Goal: Task Accomplishment & Management: Manage account settings

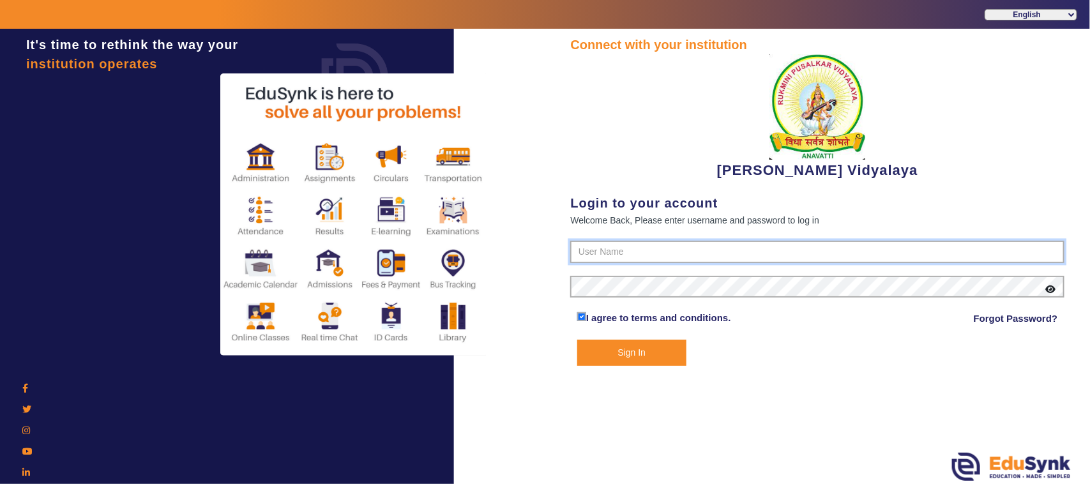
type input "1236547891"
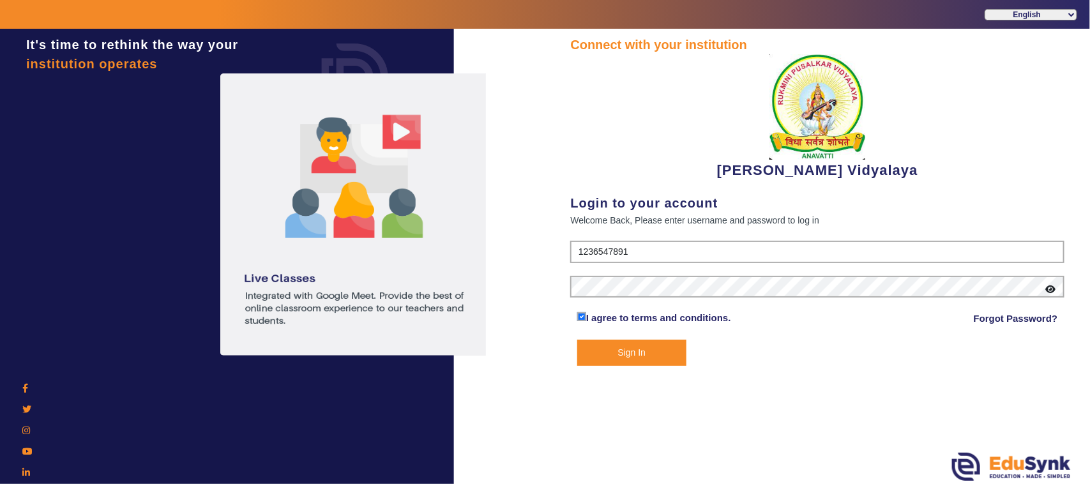
click at [621, 348] on button "Sign In" at bounding box center [631, 353] width 109 height 26
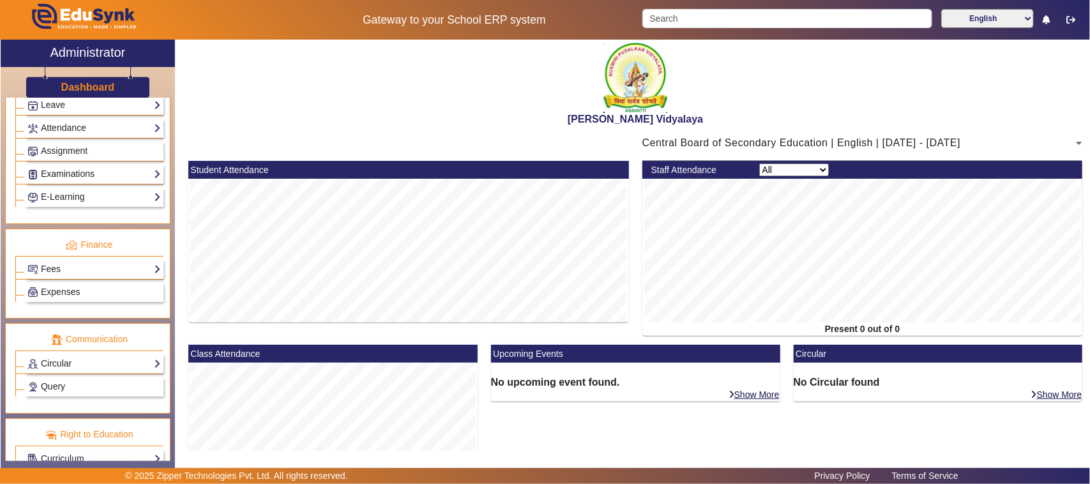
scroll to position [559, 0]
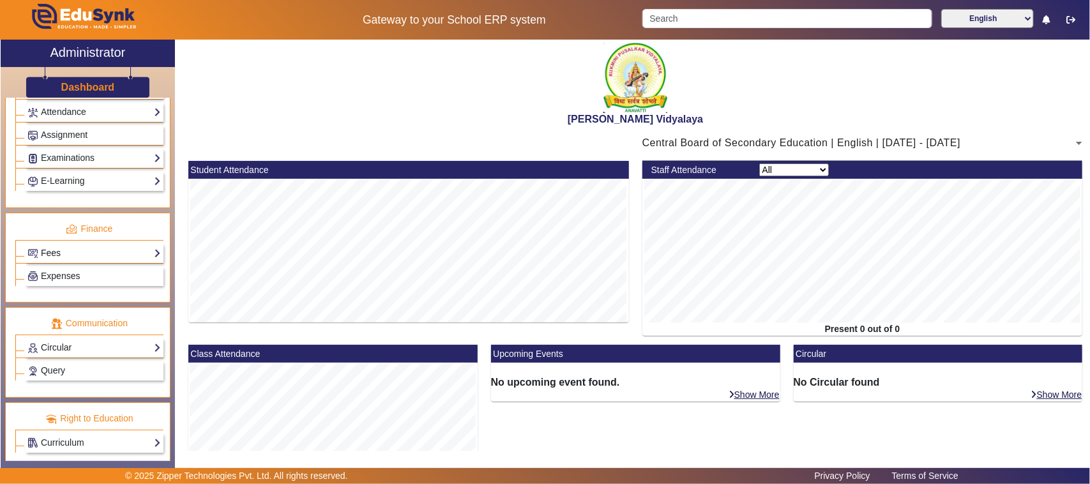
click at [86, 261] on link "Fees" at bounding box center [93, 253] width 133 height 15
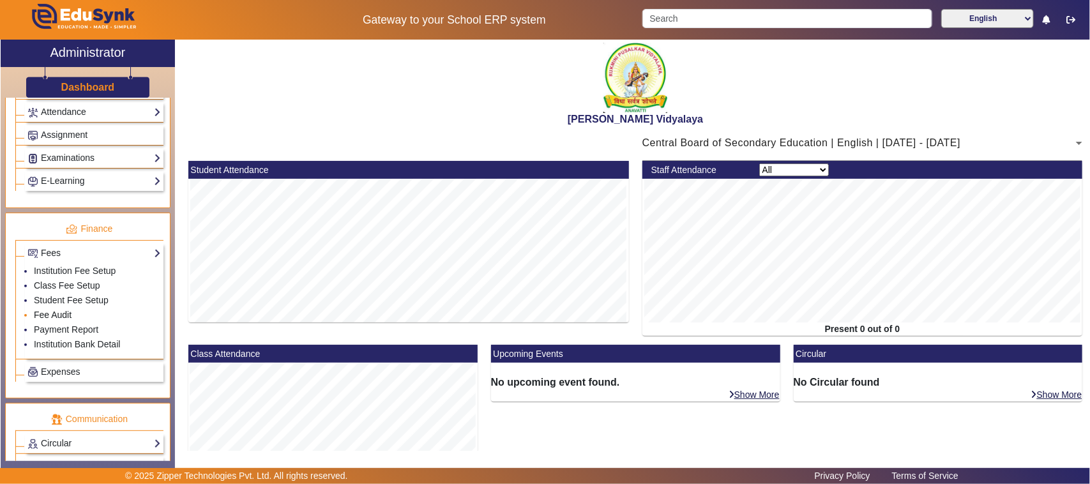
click at [61, 320] on link "Fee Audit" at bounding box center [53, 315] width 38 height 10
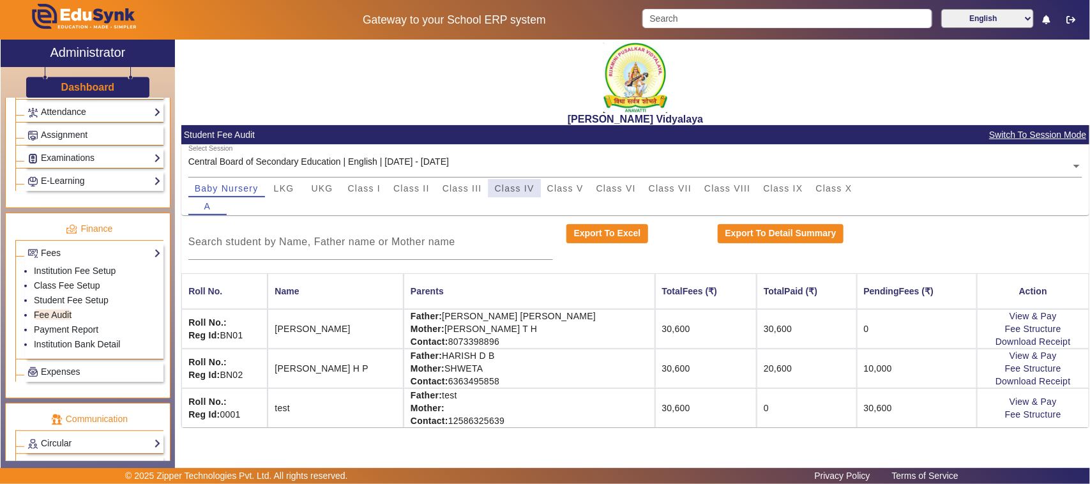
click at [514, 185] on span "Class IV" at bounding box center [515, 188] width 40 height 9
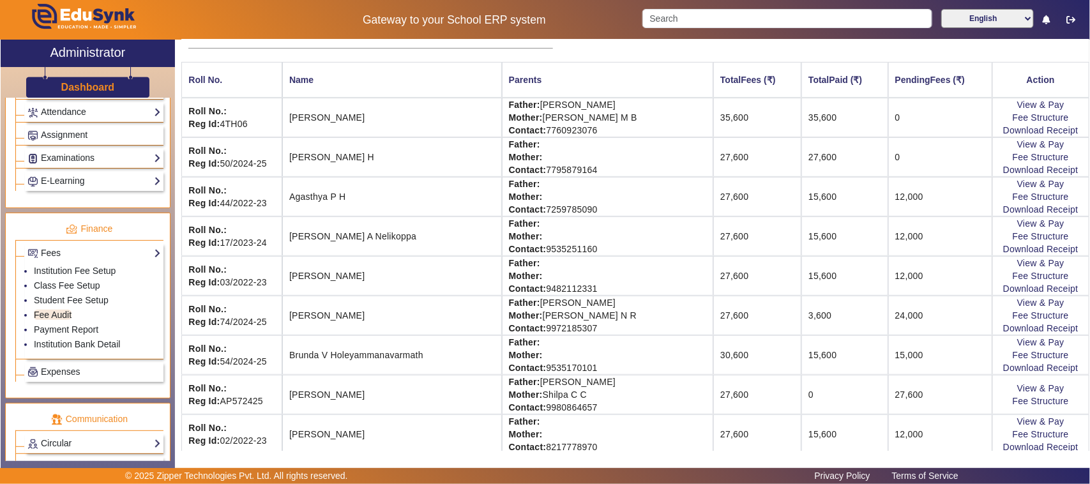
scroll to position [240, 0]
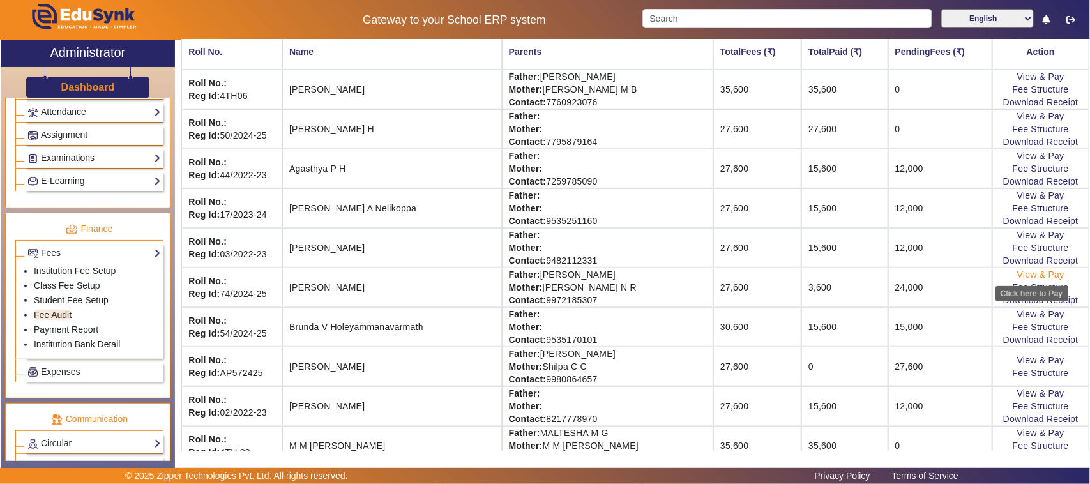
click at [1019, 278] on link "View & Pay" at bounding box center [1041, 275] width 47 height 10
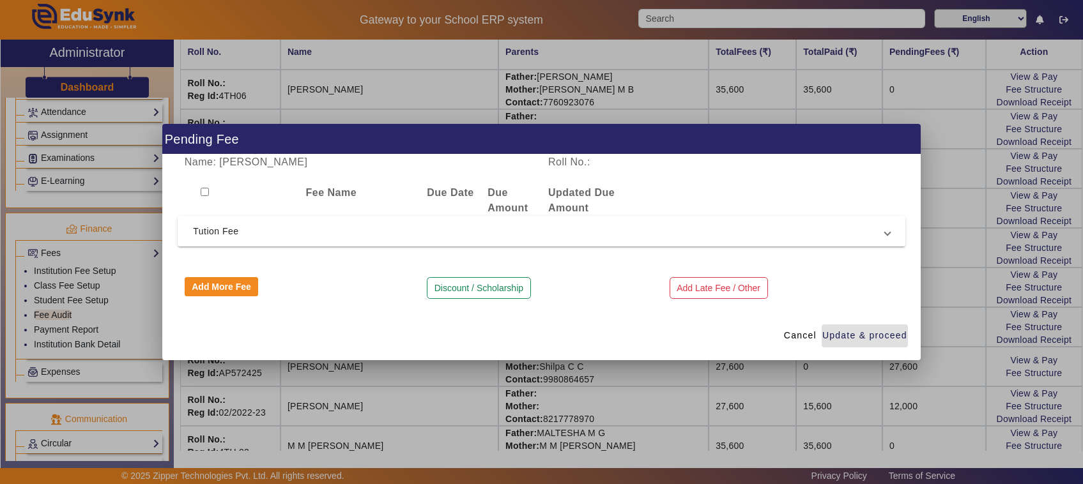
click at [215, 229] on span "Tution Fee" at bounding box center [539, 231] width 692 height 15
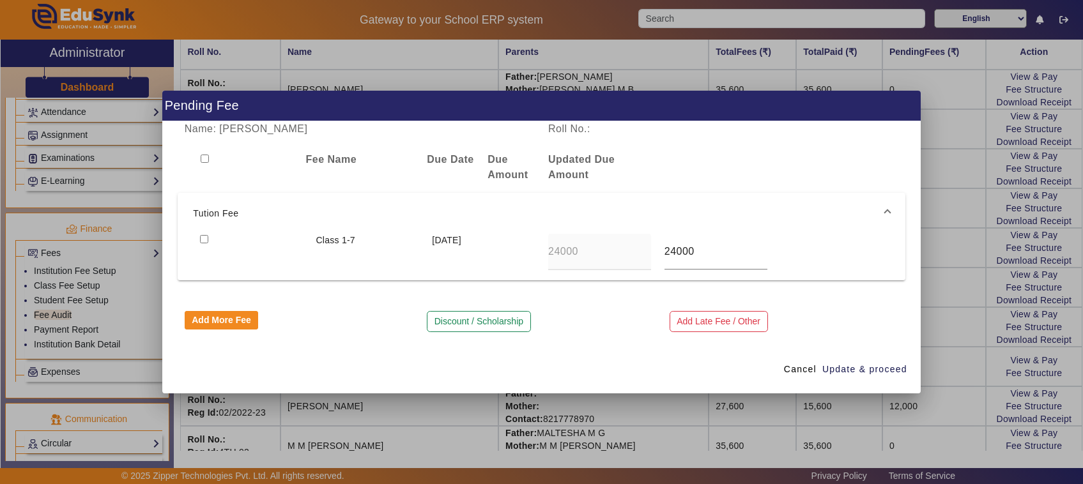
click at [200, 238] on input "checkbox" at bounding box center [204, 239] width 8 height 8
checkbox input "true"
drag, startPoint x: 859, startPoint y: 370, endPoint x: 851, endPoint y: 371, distance: 8.3
click at [857, 371] on span "Update & proceed" at bounding box center [864, 369] width 85 height 13
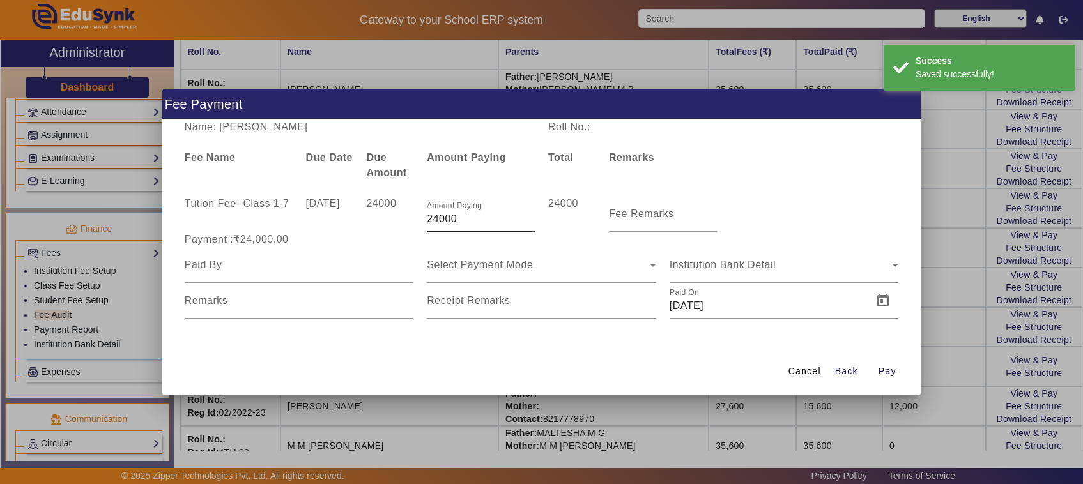
click at [475, 215] on input "24000" at bounding box center [481, 218] width 108 height 15
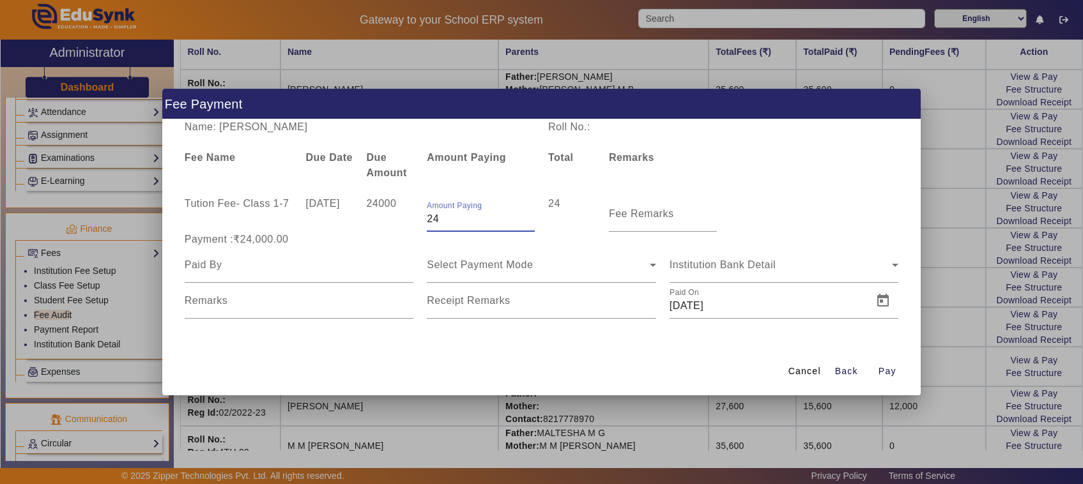
type input "2"
type input "12000"
click at [639, 215] on mat-label "Fee Remarks" at bounding box center [641, 213] width 65 height 11
click at [639, 215] on input "Fee Remarks" at bounding box center [663, 218] width 108 height 15
type input "1st payment"
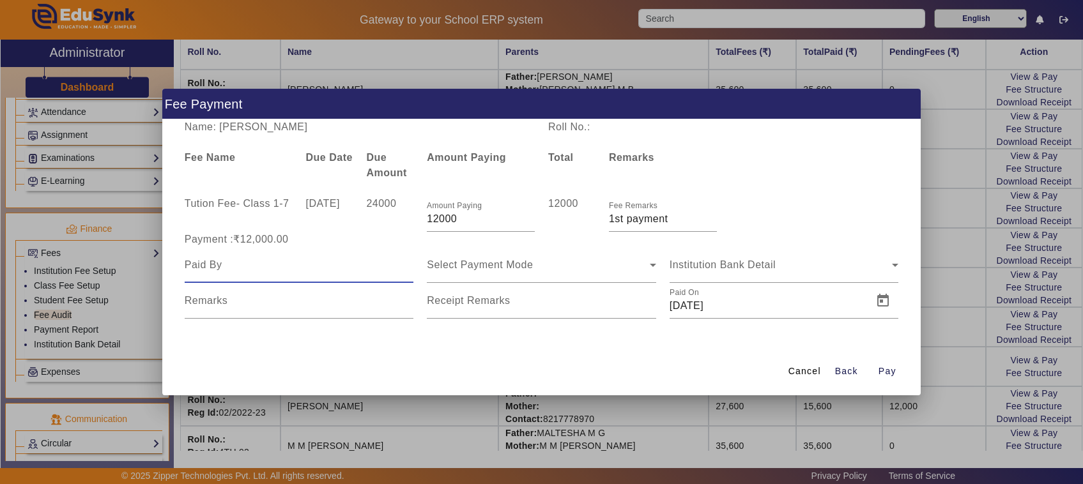
click at [222, 270] on input at bounding box center [299, 264] width 229 height 15
type input "Father"
click at [466, 262] on span "Select Payment Mode" at bounding box center [480, 264] width 106 height 11
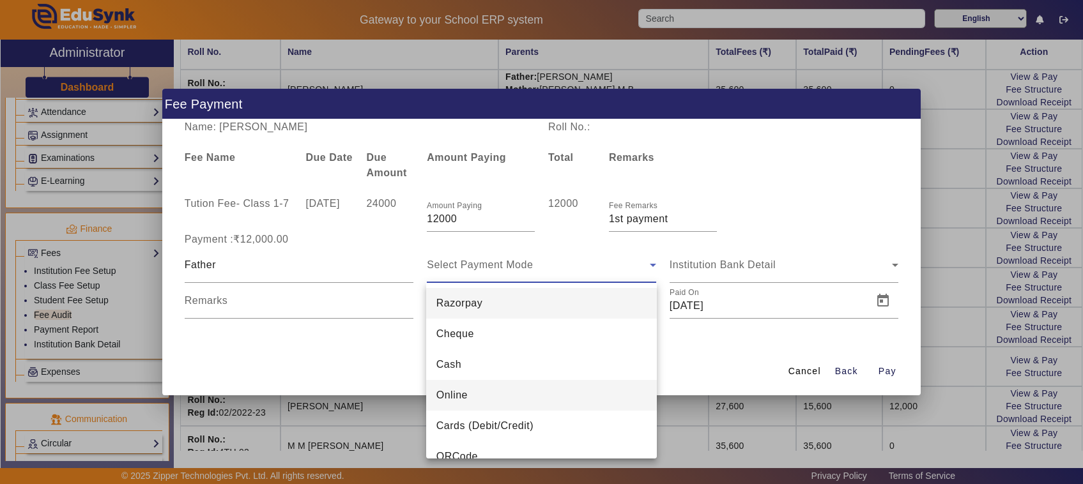
click at [450, 395] on span "Online" at bounding box center [451, 395] width 31 height 15
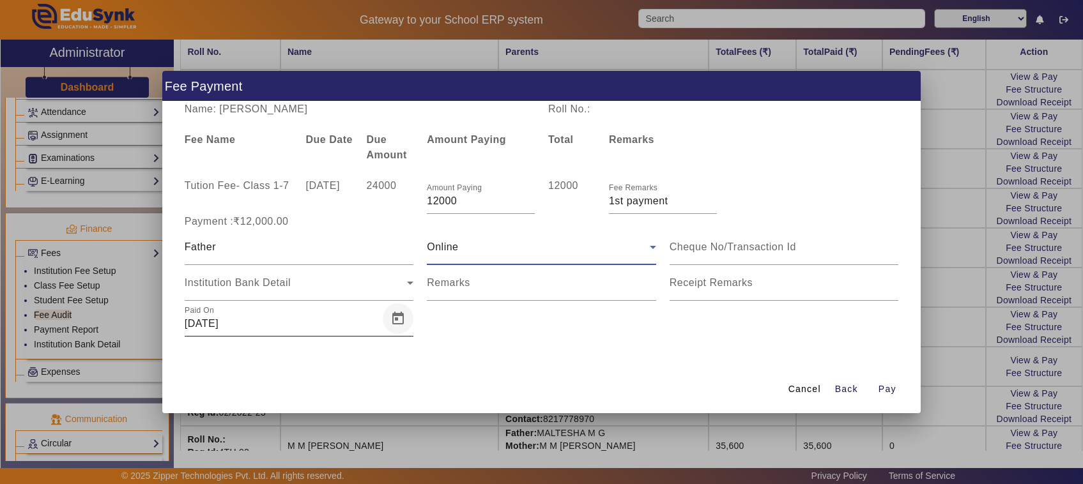
click at [396, 324] on span "Open calendar" at bounding box center [398, 318] width 31 height 31
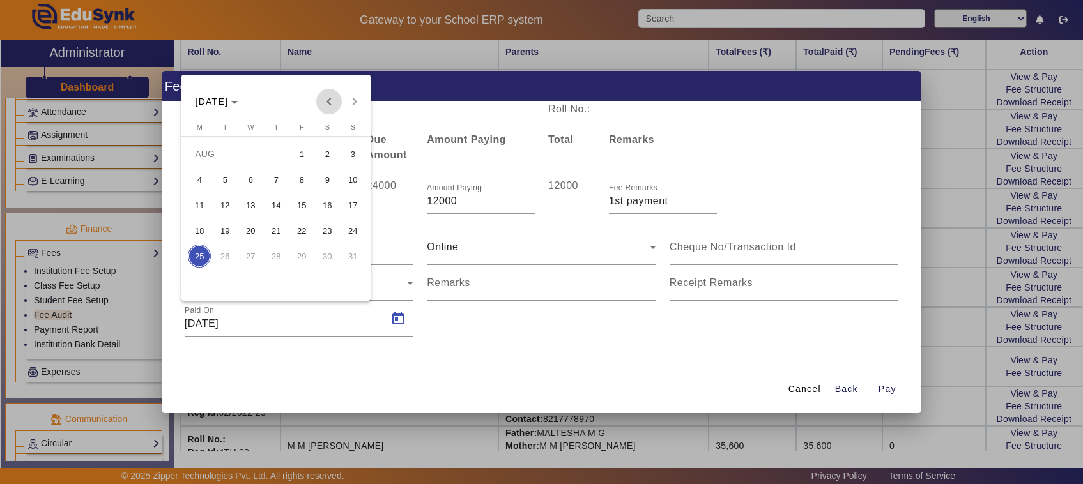
click at [328, 103] on span "Previous month" at bounding box center [329, 102] width 26 height 26
click at [225, 181] on span "3" at bounding box center [224, 179] width 23 height 23
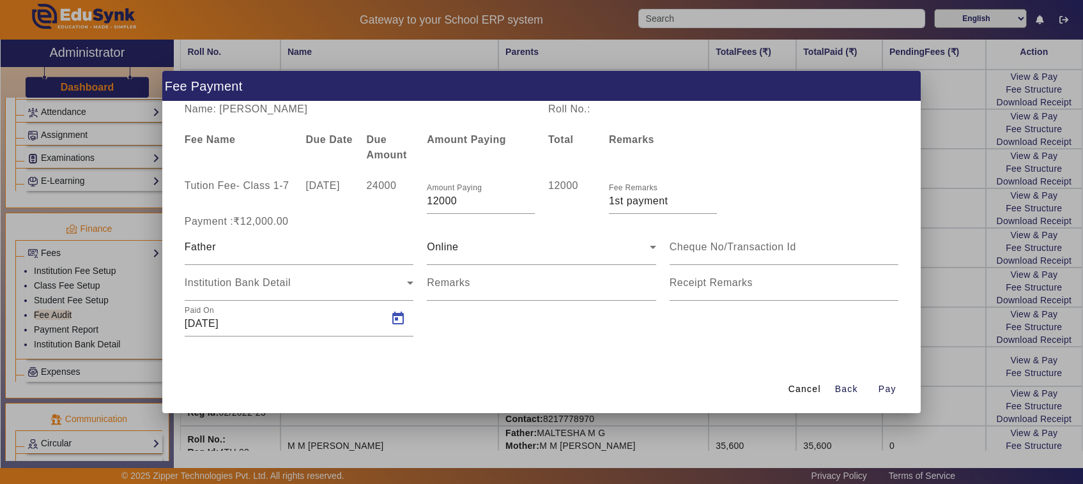
type input "[DATE]"
click at [448, 284] on mat-label "Remarks" at bounding box center [448, 282] width 43 height 11
click at [448, 284] on input "Remarks" at bounding box center [541, 287] width 229 height 15
type input "780"
click at [733, 249] on input at bounding box center [783, 247] width 229 height 15
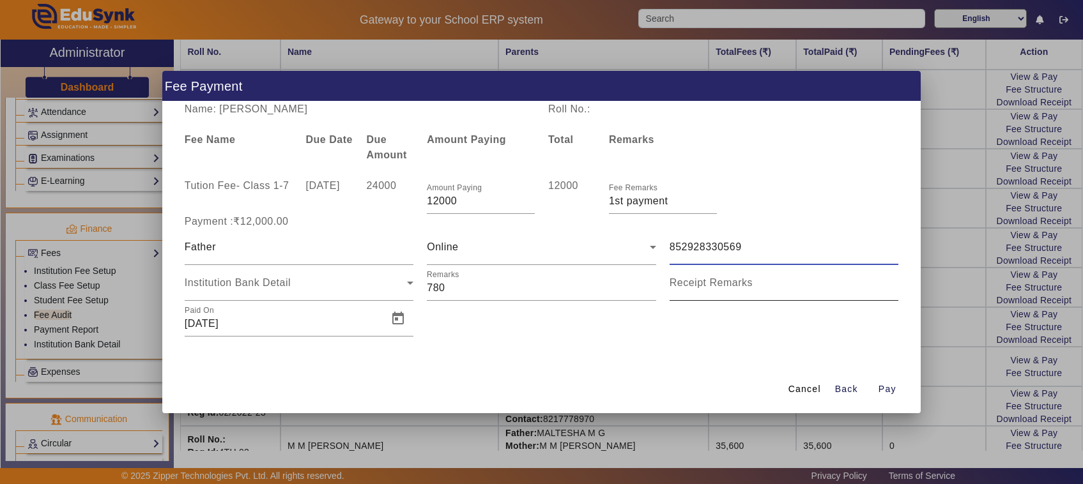
type input "852928330569"
click at [726, 285] on mat-label "Receipt Remarks" at bounding box center [710, 282] width 83 height 11
click at [726, 285] on input "Receipt Remarks" at bounding box center [783, 287] width 229 height 15
click at [885, 388] on span "Pay" at bounding box center [887, 389] width 18 height 13
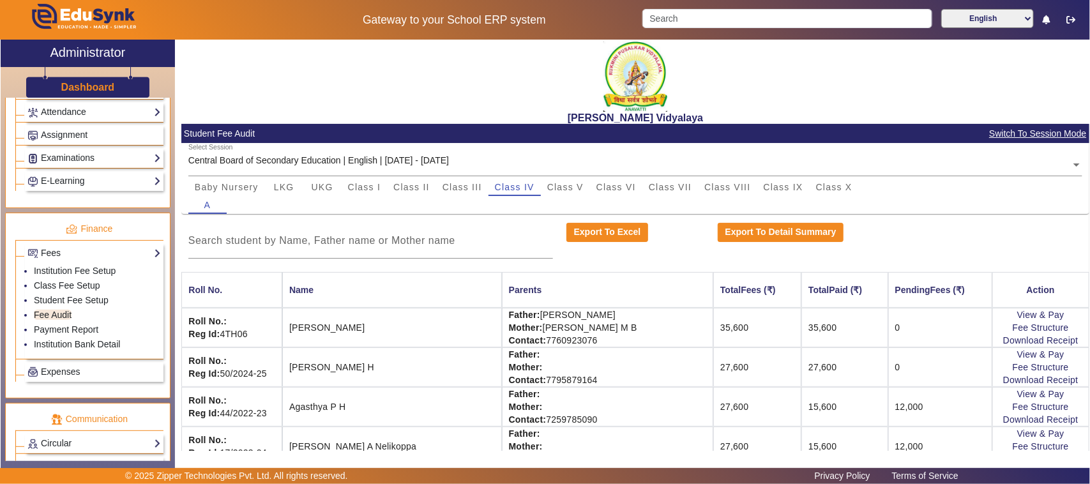
scroll to position [0, 0]
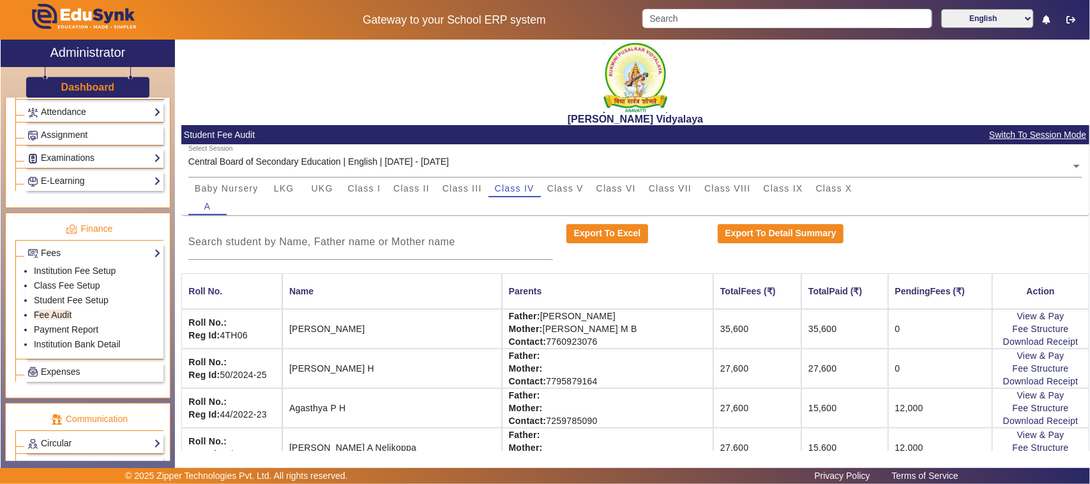
click at [593, 293] on th "Parents" at bounding box center [608, 291] width 212 height 36
click at [613, 190] on span "Class VI" at bounding box center [617, 188] width 40 height 9
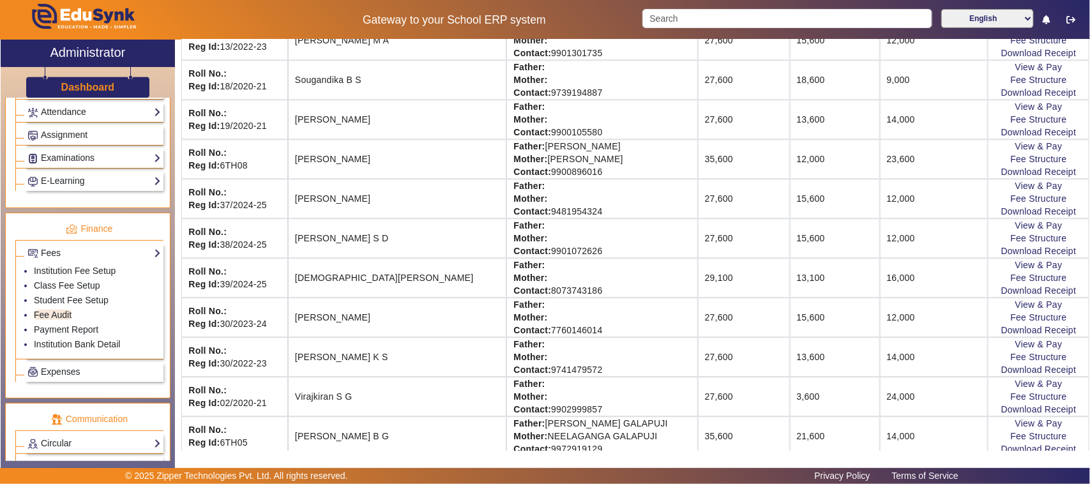
scroll to position [1517, 0]
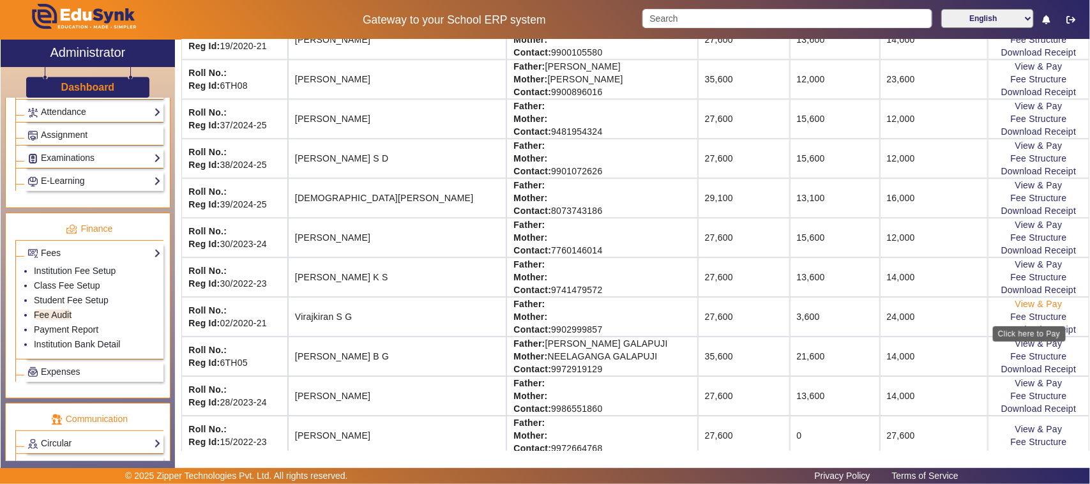
click at [1016, 309] on link "View & Pay" at bounding box center [1039, 304] width 47 height 10
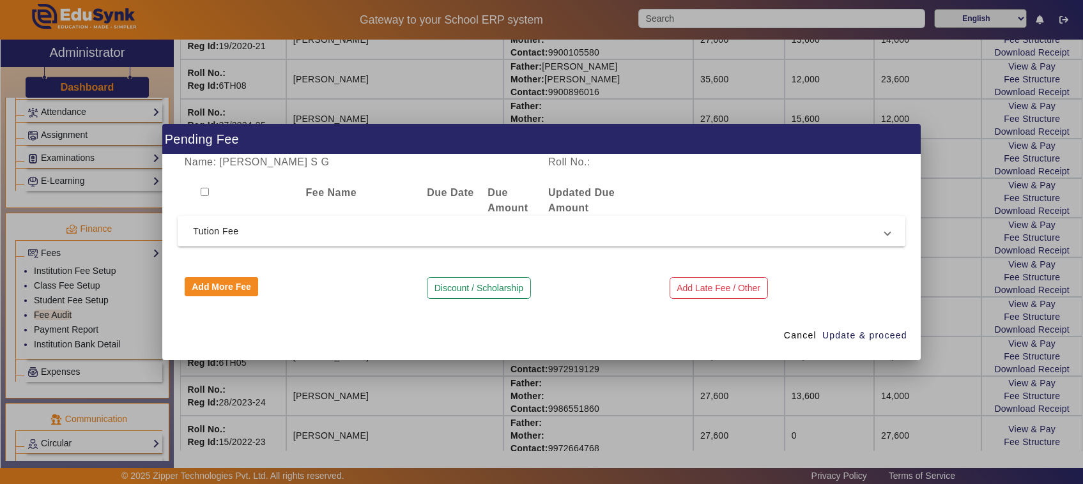
click at [227, 238] on span "Tution Fee" at bounding box center [539, 231] width 692 height 15
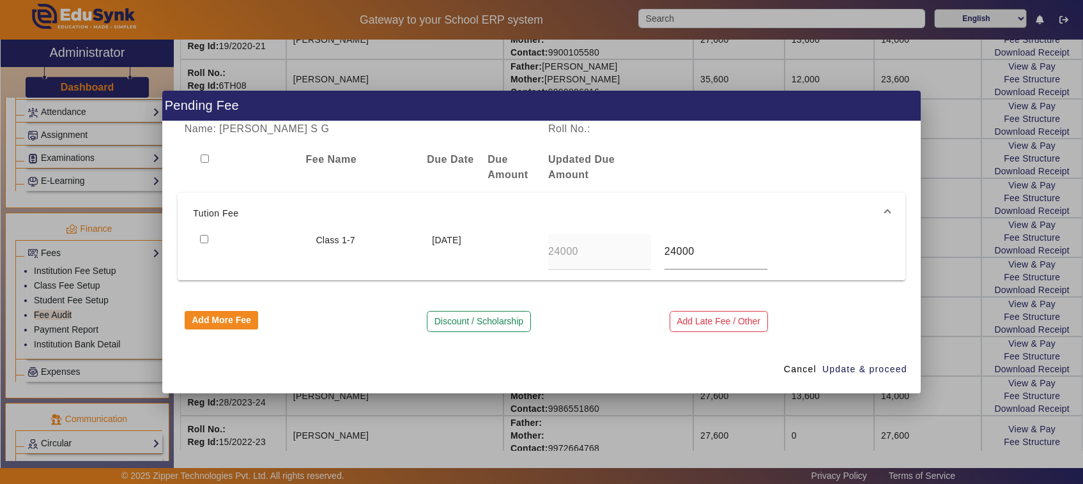
click at [200, 240] on input "checkbox" at bounding box center [204, 239] width 8 height 8
checkbox input "true"
click at [839, 366] on span "Update & proceed" at bounding box center [864, 369] width 85 height 13
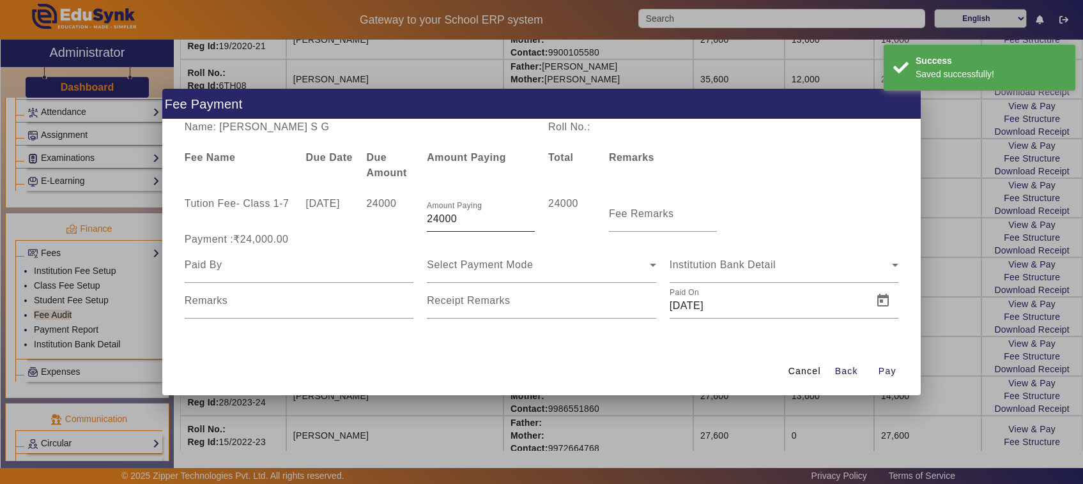
click at [468, 222] on input "24000" at bounding box center [481, 218] width 108 height 15
type input "2"
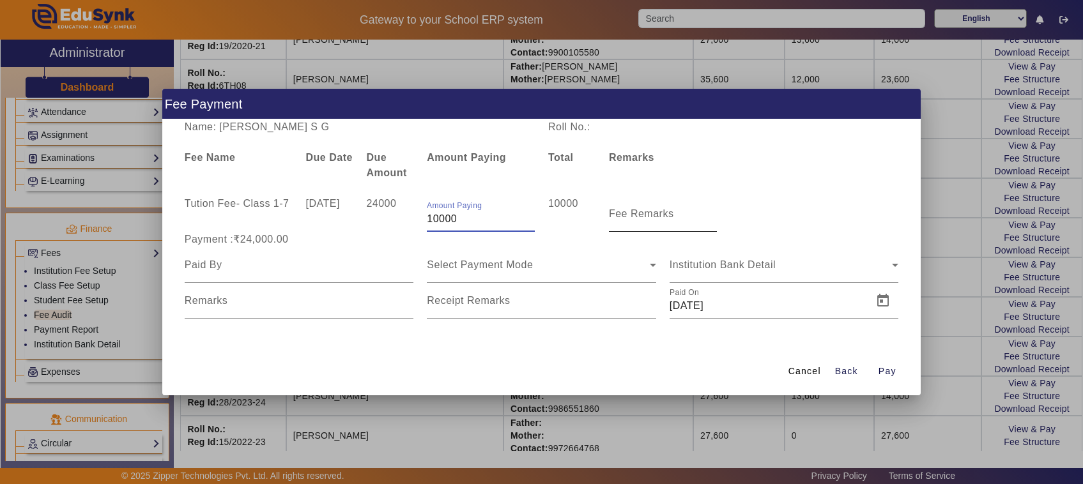
type input "10000"
click at [658, 219] on mat-label "Fee Remarks" at bounding box center [641, 213] width 65 height 11
click at [658, 219] on input "Fee Remarks" at bounding box center [663, 218] width 108 height 15
type input "1st payment"
click at [231, 273] on div at bounding box center [299, 265] width 229 height 36
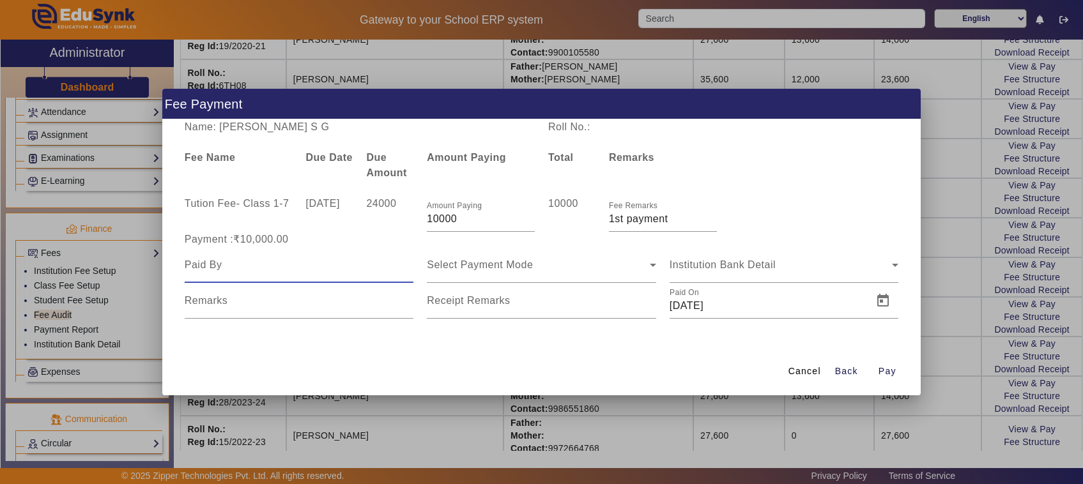
type input "G"
type input "Father"
click at [515, 270] on span "Select Payment Mode" at bounding box center [480, 264] width 106 height 11
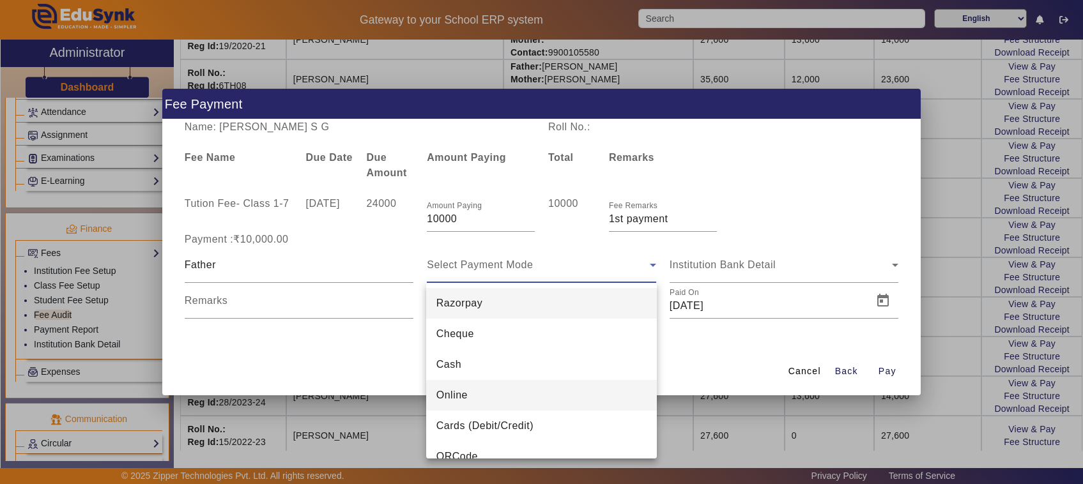
click at [452, 393] on span "Online" at bounding box center [451, 395] width 31 height 15
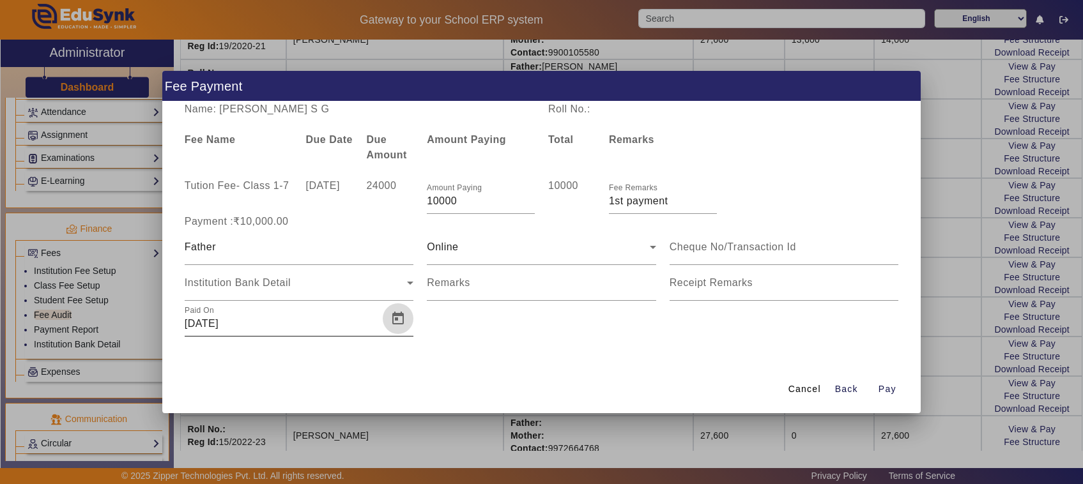
click at [391, 319] on span "Open calendar" at bounding box center [398, 318] width 31 height 31
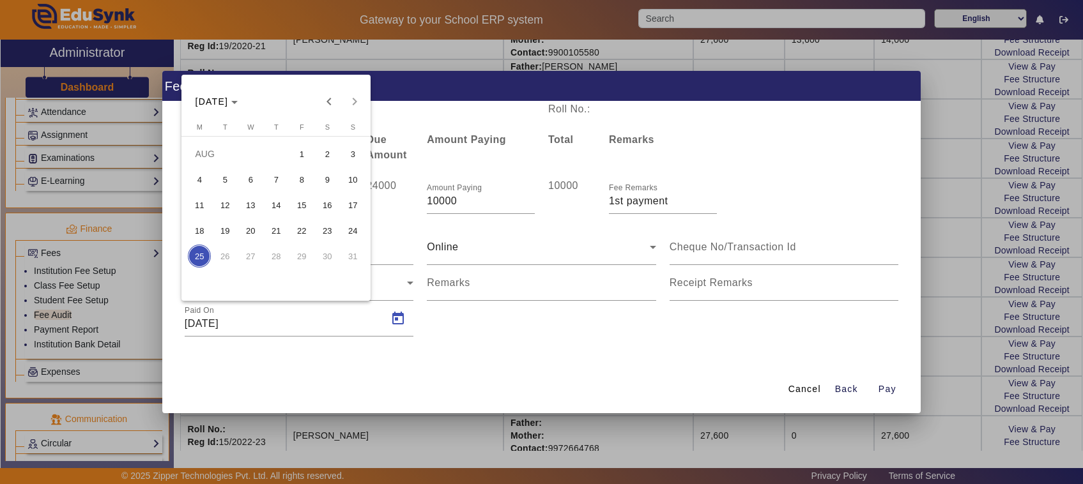
click at [326, 231] on span "23" at bounding box center [327, 230] width 23 height 23
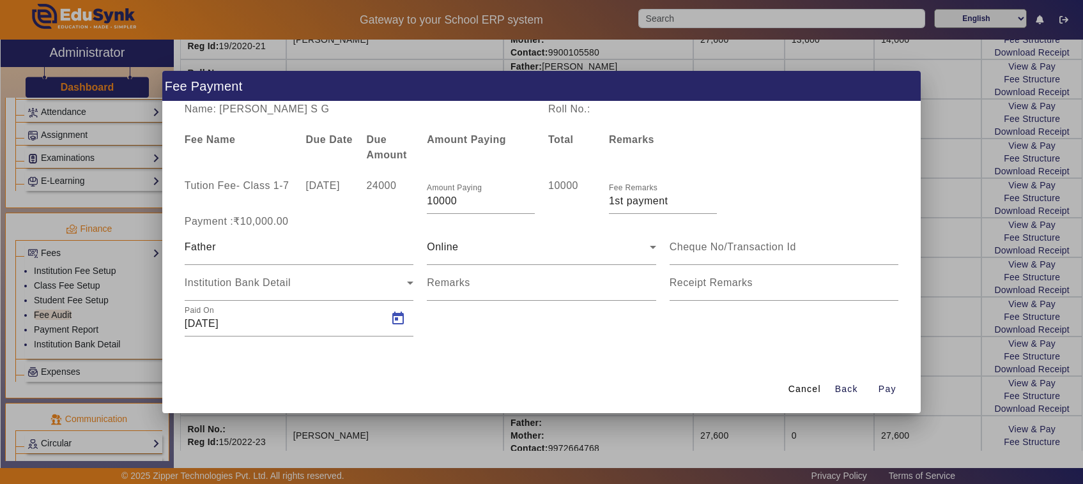
type input "[DATE]"
click at [477, 286] on input "Remarks" at bounding box center [541, 287] width 229 height 15
type input "781"
click at [708, 241] on input at bounding box center [783, 247] width 229 height 15
type input "530840280704"
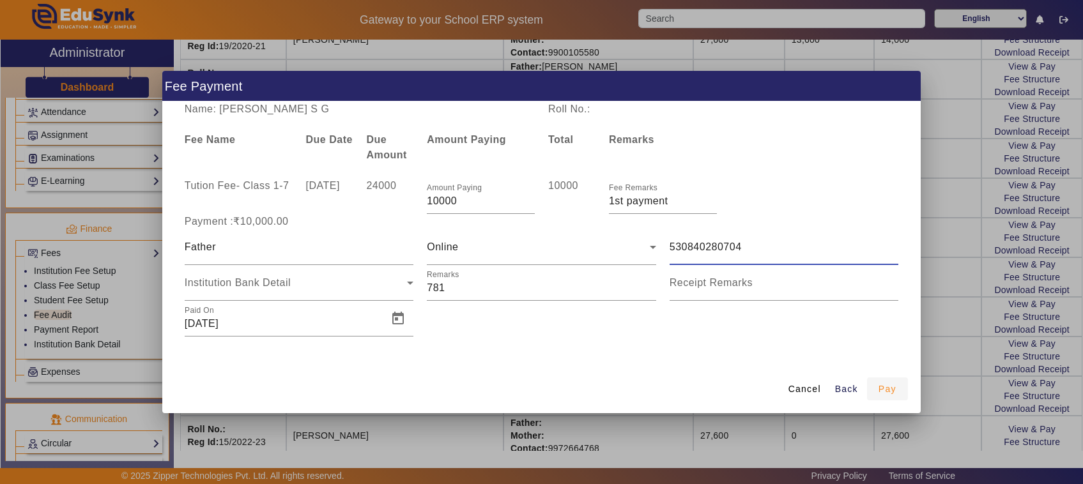
click at [890, 390] on span "Pay" at bounding box center [887, 389] width 18 height 13
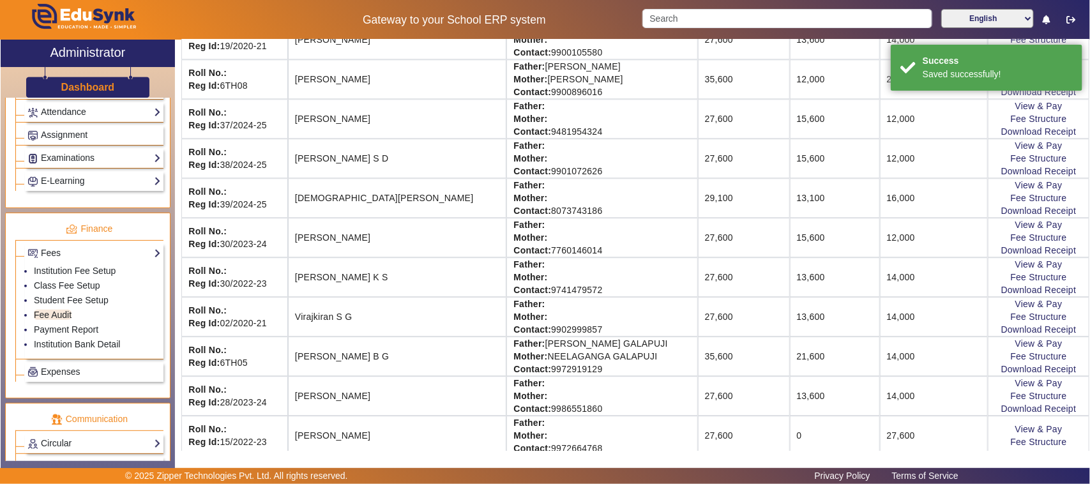
scroll to position [0, 0]
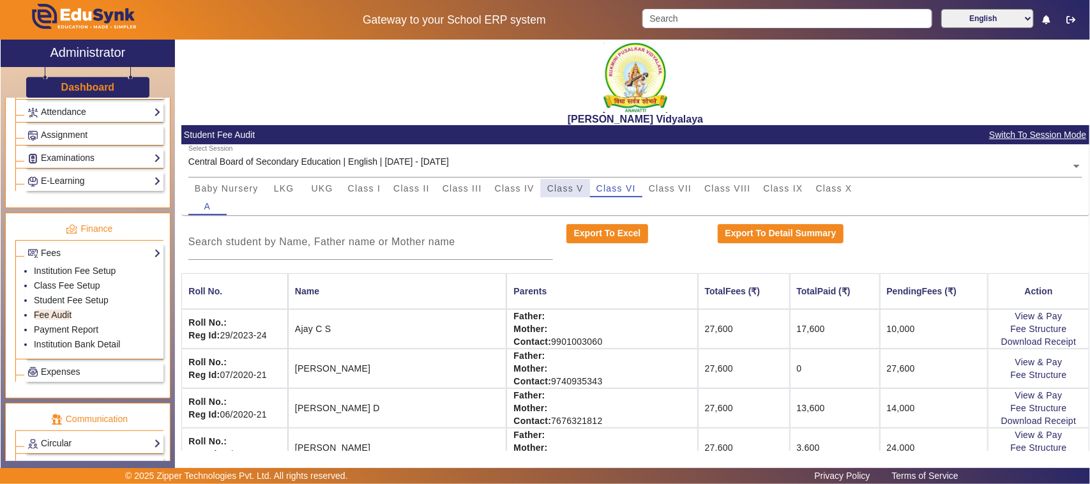
click at [561, 192] on span "Class V" at bounding box center [565, 188] width 36 height 9
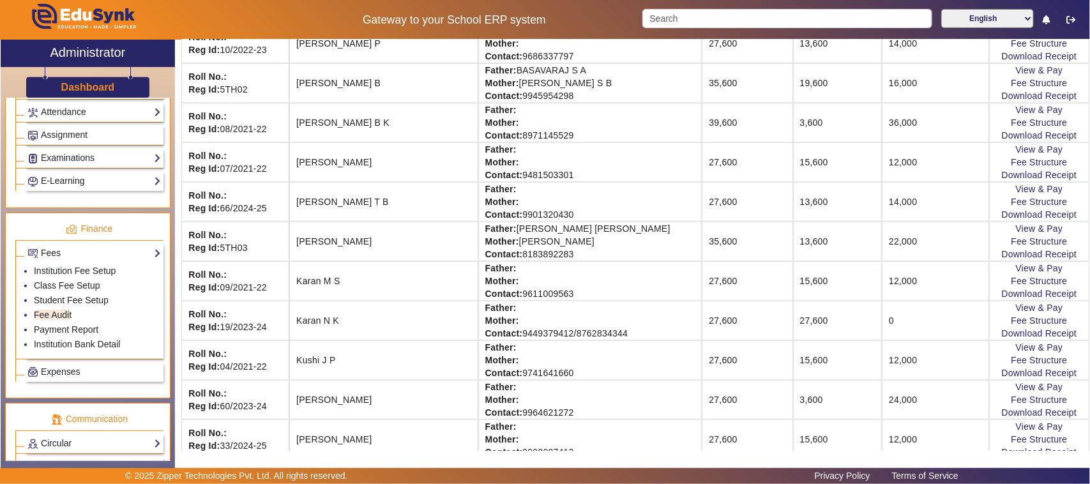
scroll to position [479, 0]
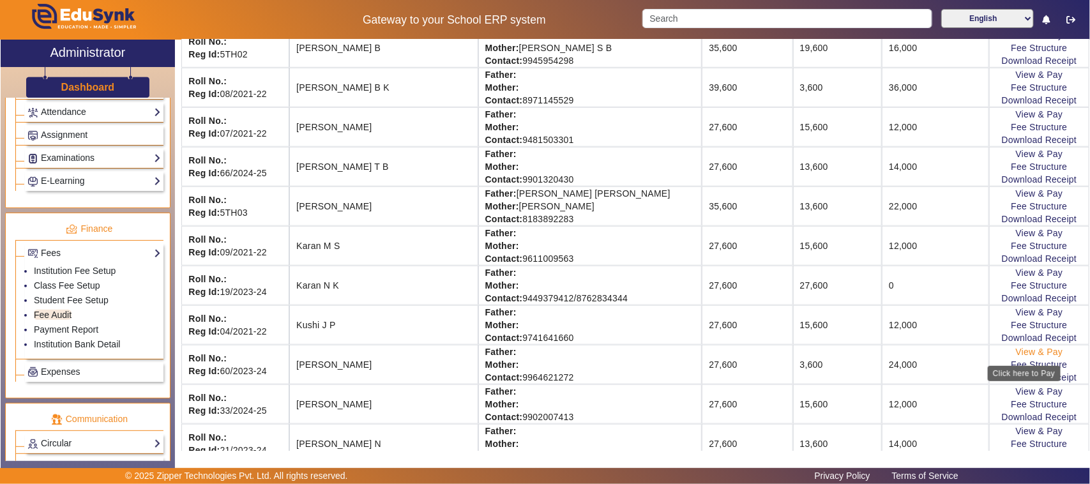
click at [1016, 356] on link "View & Pay" at bounding box center [1039, 352] width 47 height 10
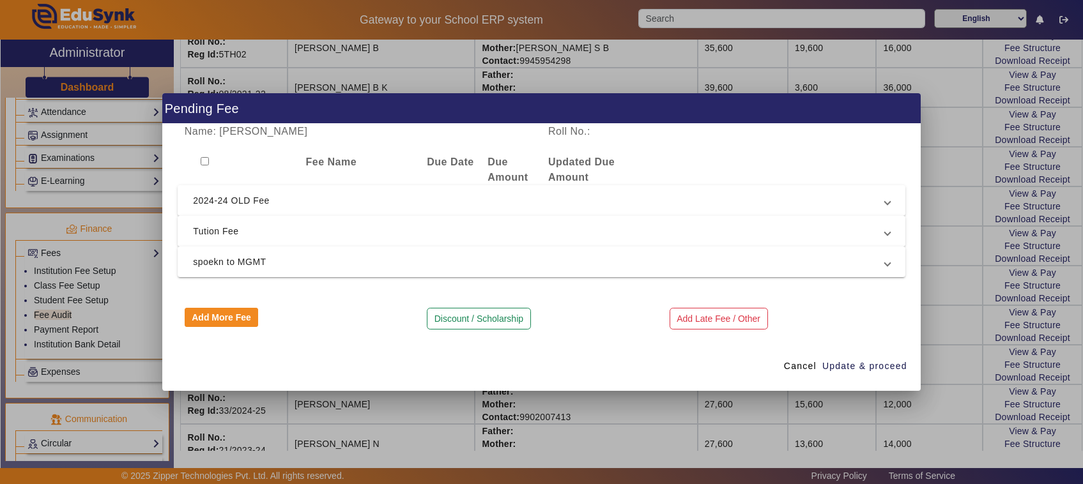
click at [221, 228] on span "Tution Fee" at bounding box center [539, 231] width 692 height 15
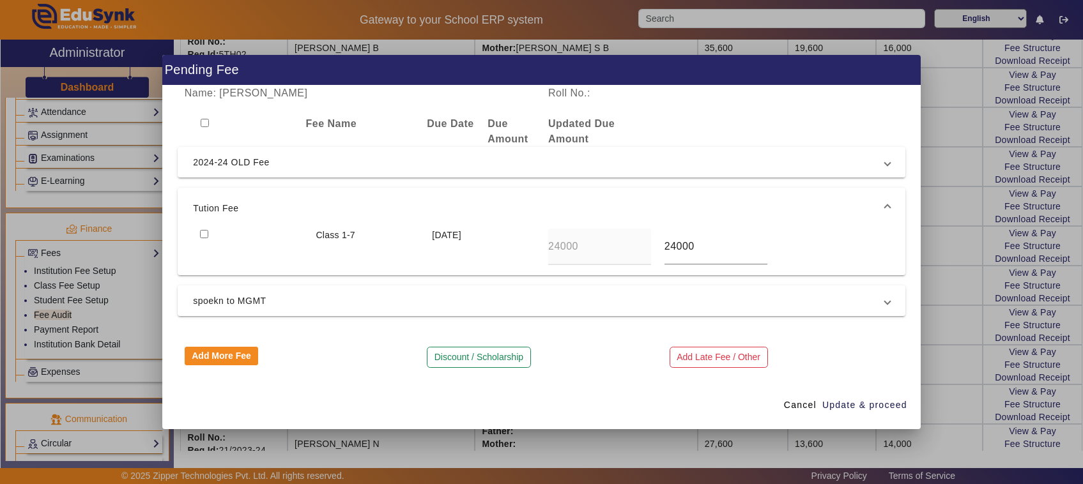
click at [200, 233] on input "checkbox" at bounding box center [204, 234] width 8 height 8
checkbox input "true"
click at [860, 404] on span "Update & proceed" at bounding box center [864, 405] width 85 height 13
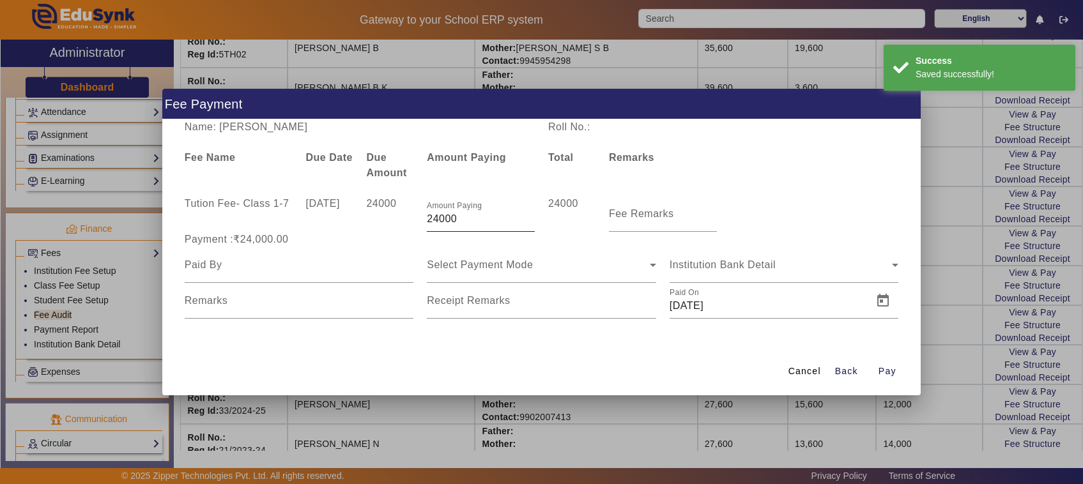
click at [463, 218] on input "24000" at bounding box center [481, 218] width 108 height 15
type input "2"
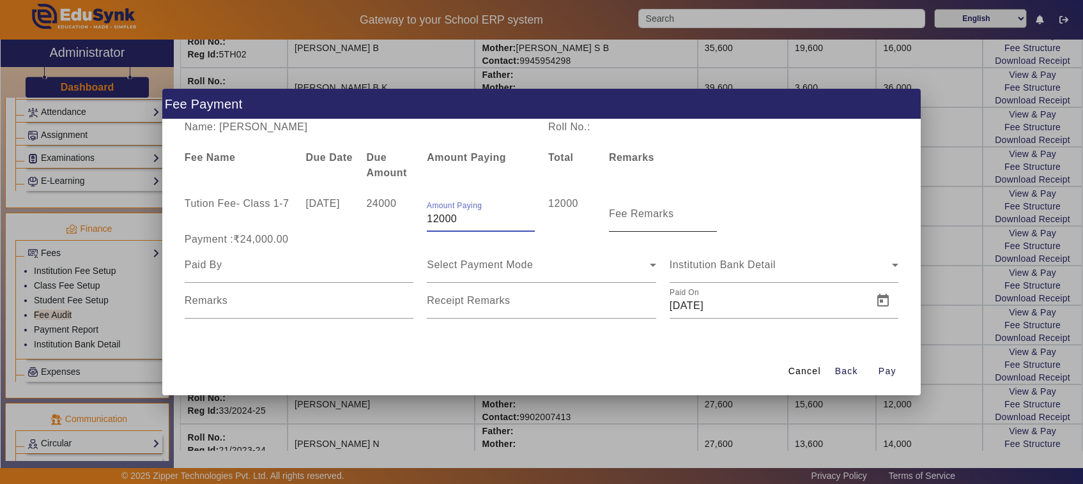
type input "12000"
click at [609, 218] on mat-label "Fee Remarks" at bounding box center [641, 213] width 65 height 11
click at [609, 218] on input "Fee Remarks" at bounding box center [663, 218] width 108 height 15
type input "1st payment"
click at [228, 264] on input at bounding box center [299, 264] width 229 height 15
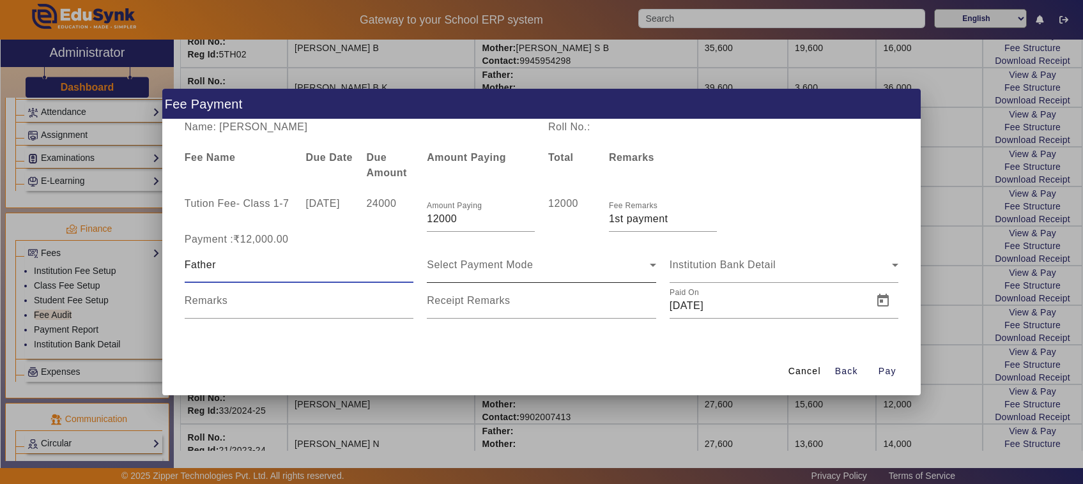
type input "Father"
click at [503, 273] on div "Select Payment Mode" at bounding box center [541, 265] width 229 height 36
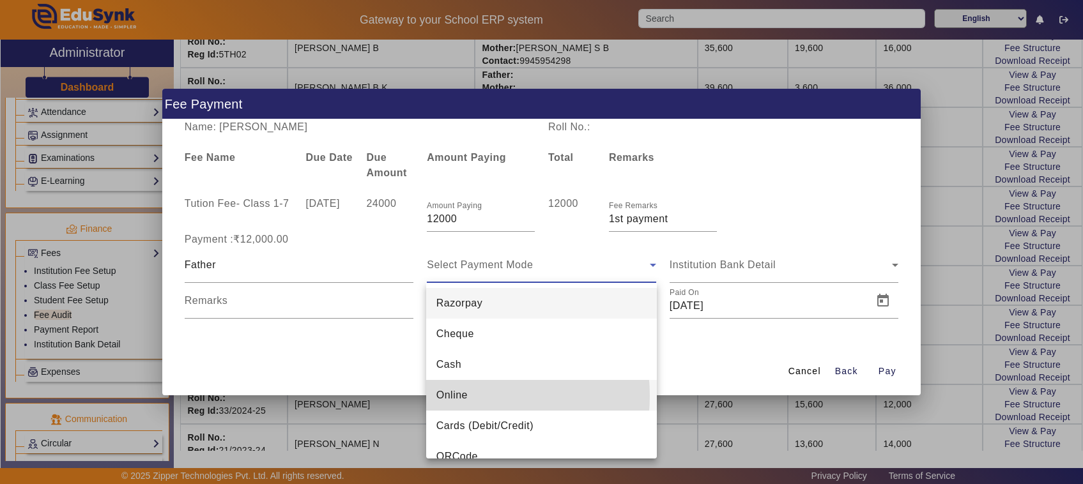
click at [454, 396] on span "Online" at bounding box center [451, 395] width 31 height 15
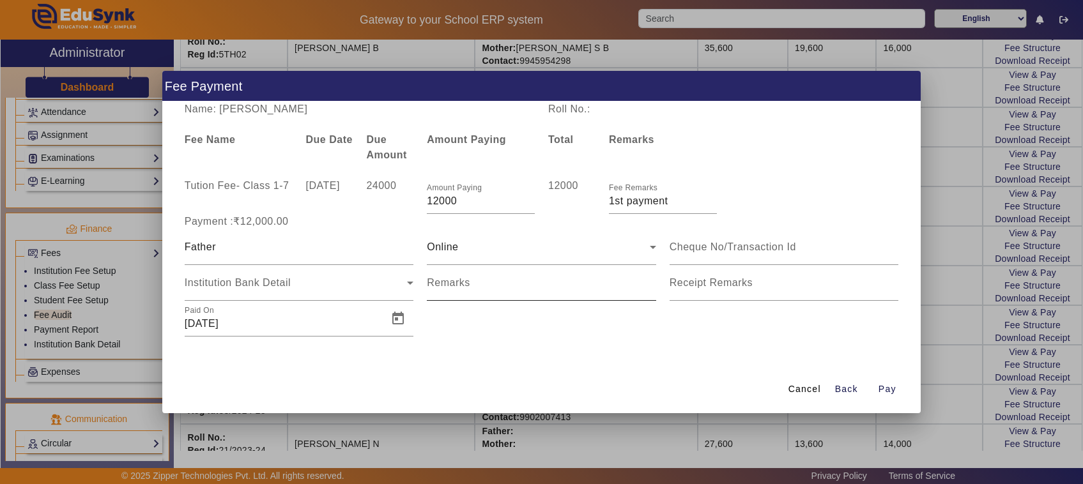
click at [464, 285] on mat-label "Remarks" at bounding box center [448, 282] width 43 height 11
click at [464, 285] on input "Remarks" at bounding box center [541, 287] width 229 height 15
type input "782"
click at [768, 249] on input at bounding box center [783, 247] width 229 height 15
type input "975842705605"
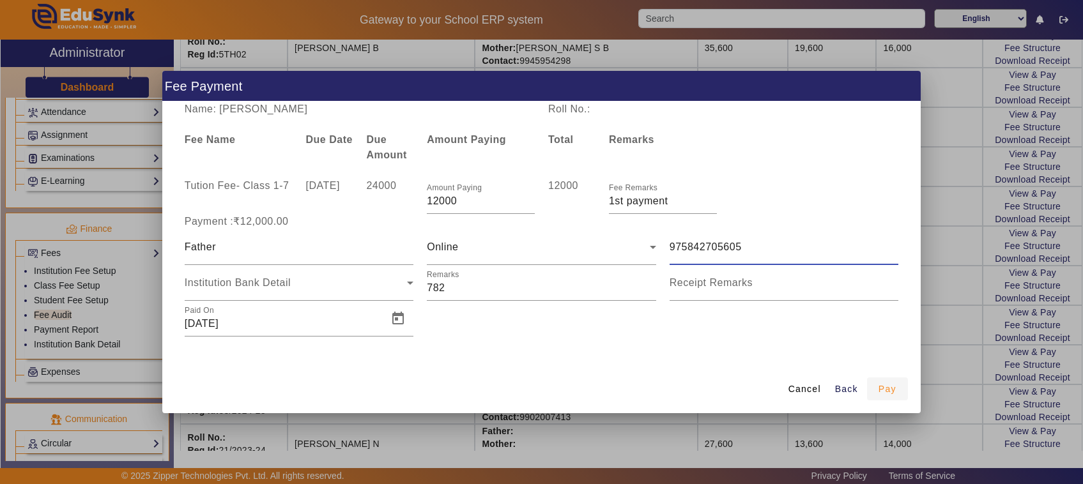
click at [888, 388] on span "Pay" at bounding box center [887, 389] width 18 height 13
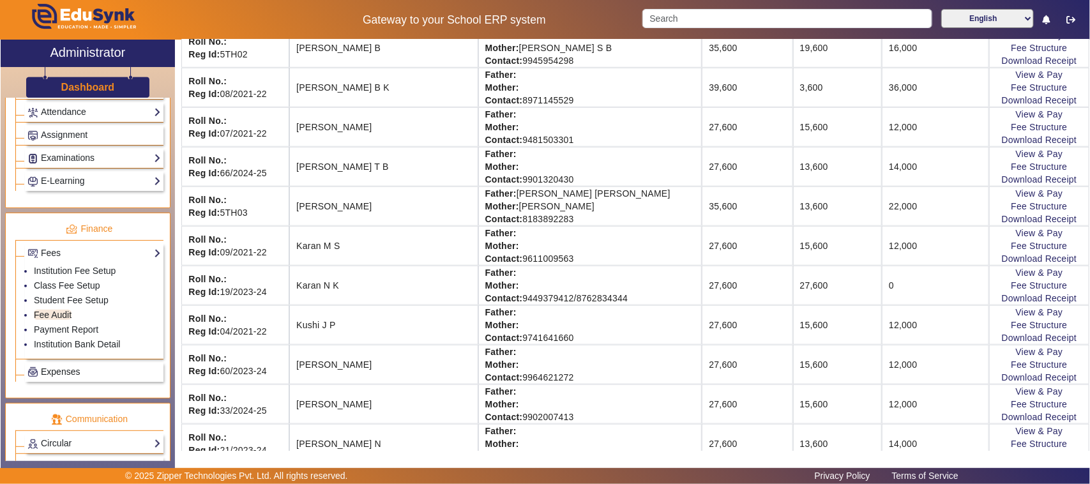
click at [68, 377] on span "Expenses" at bounding box center [60, 372] width 39 height 10
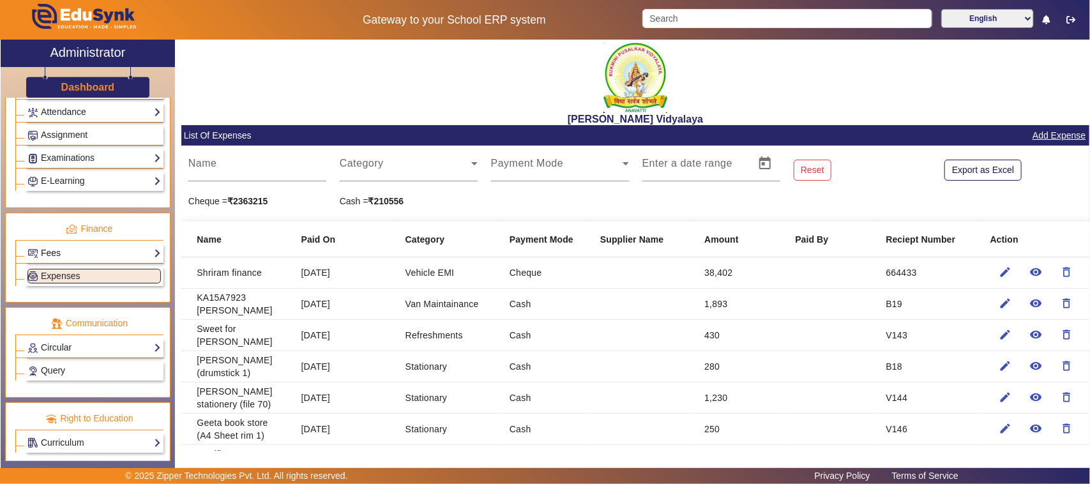
click at [72, 261] on link "Fees" at bounding box center [93, 253] width 133 height 15
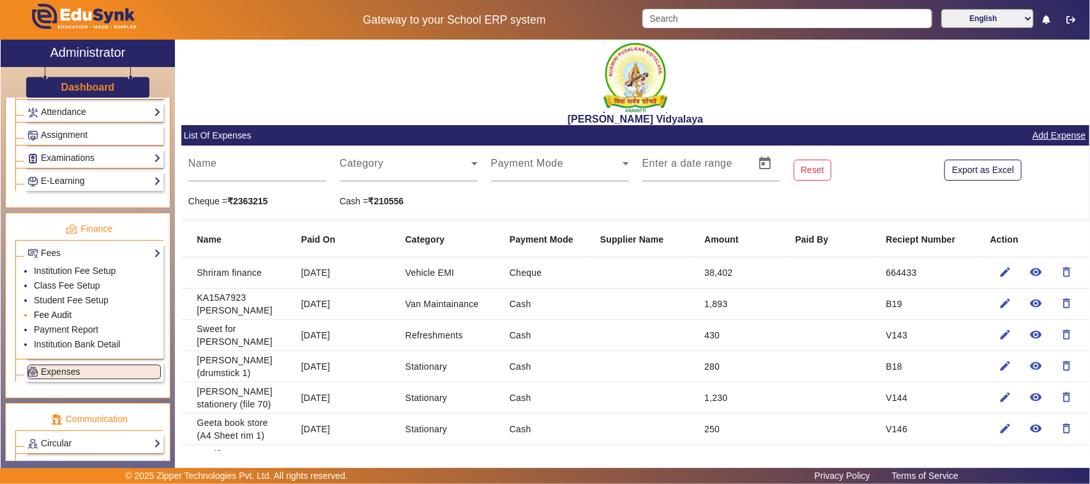
click at [62, 320] on link "Fee Audit" at bounding box center [53, 315] width 38 height 10
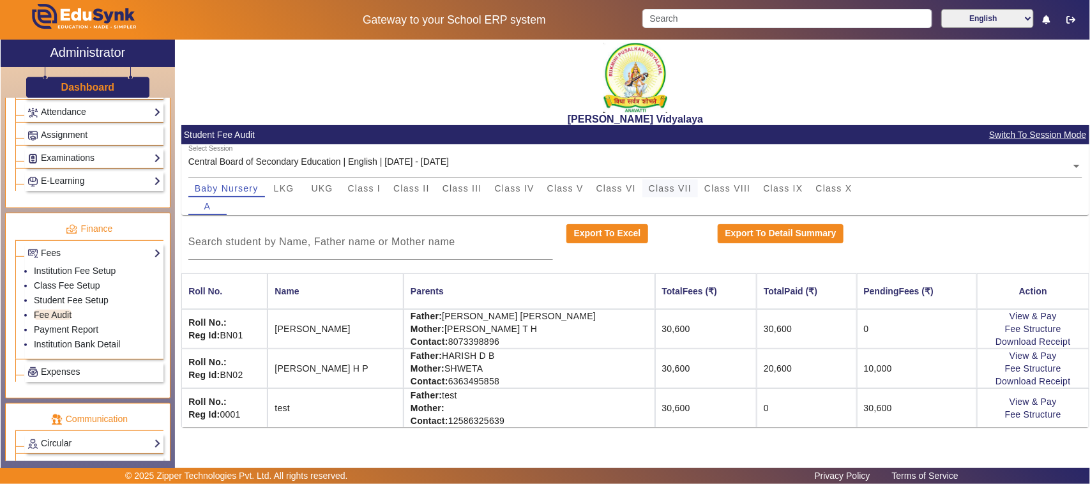
click at [681, 193] on span "Class VII" at bounding box center [670, 188] width 43 height 18
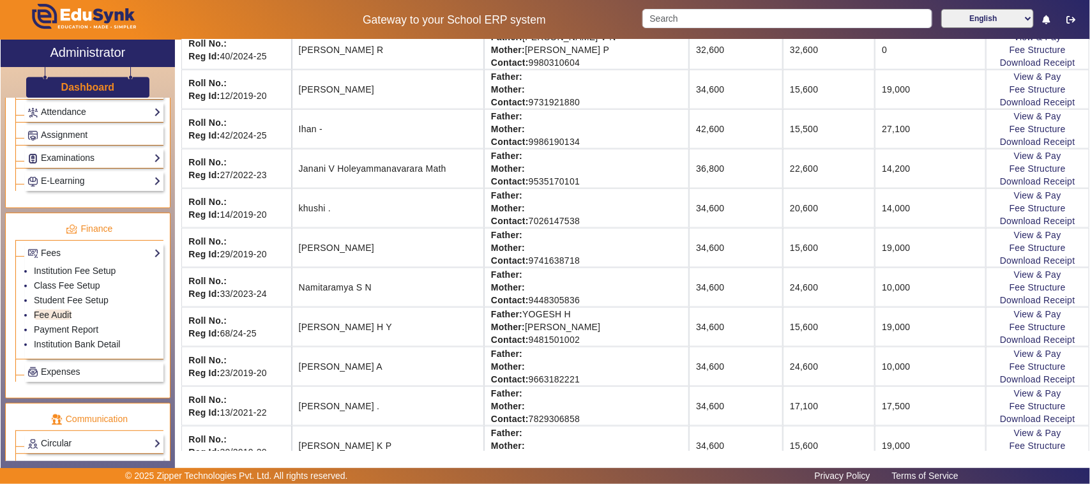
scroll to position [559, 0]
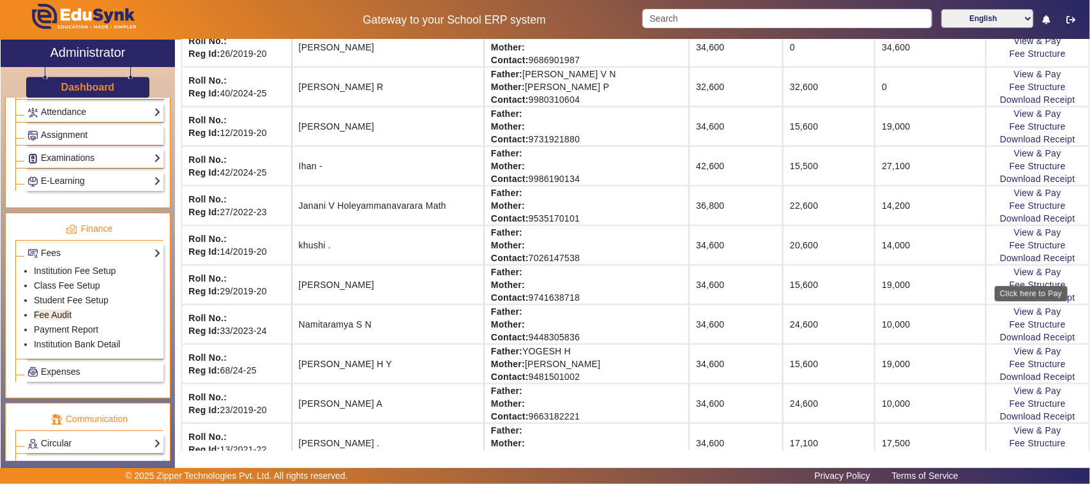
click at [1011, 286] on div "Click here to Pay" at bounding box center [1031, 293] width 73 height 15
click at [1016, 277] on link "View & Pay" at bounding box center [1037, 272] width 47 height 10
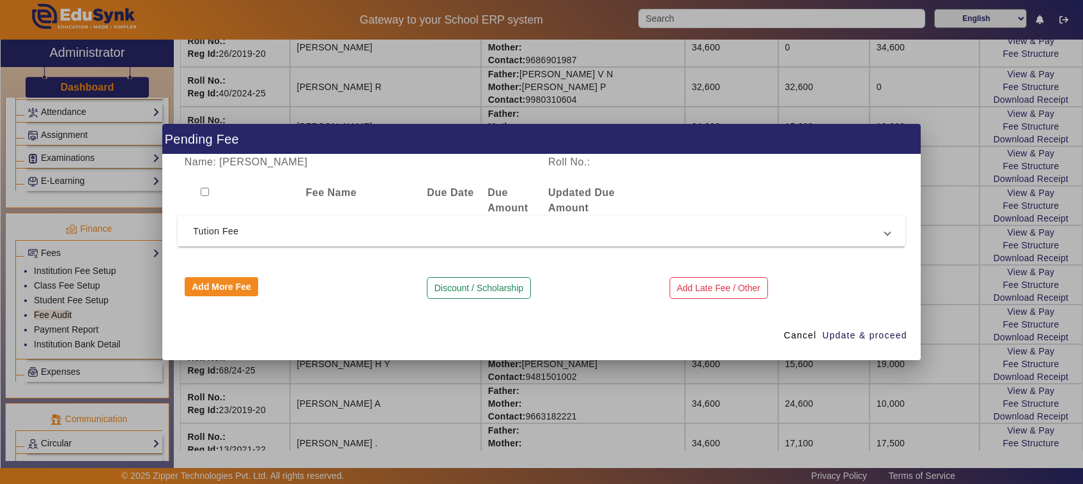
click at [227, 230] on span "Tution Fee" at bounding box center [539, 231] width 692 height 15
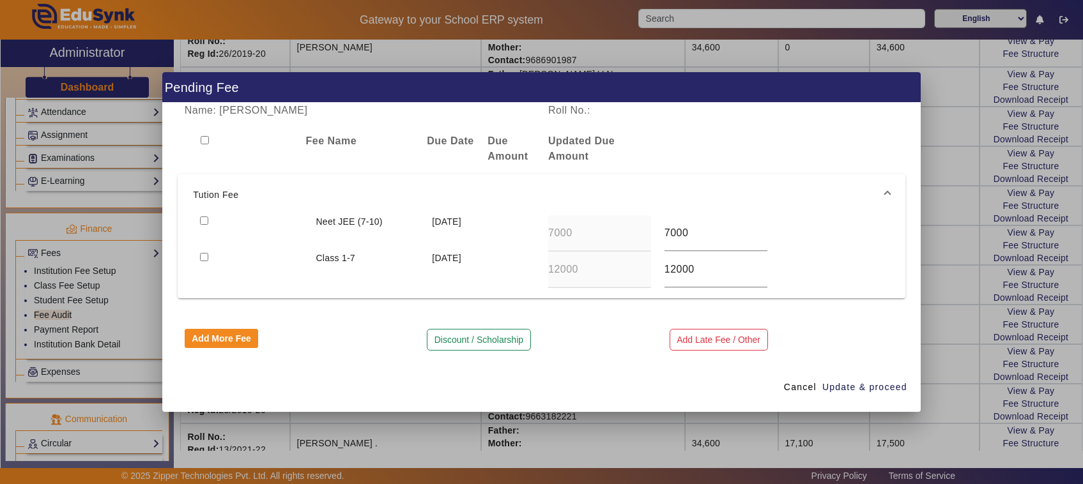
click at [201, 221] on input "checkbox" at bounding box center [204, 221] width 8 height 8
checkbox input "true"
click at [847, 385] on span "Update & proceed" at bounding box center [864, 387] width 85 height 13
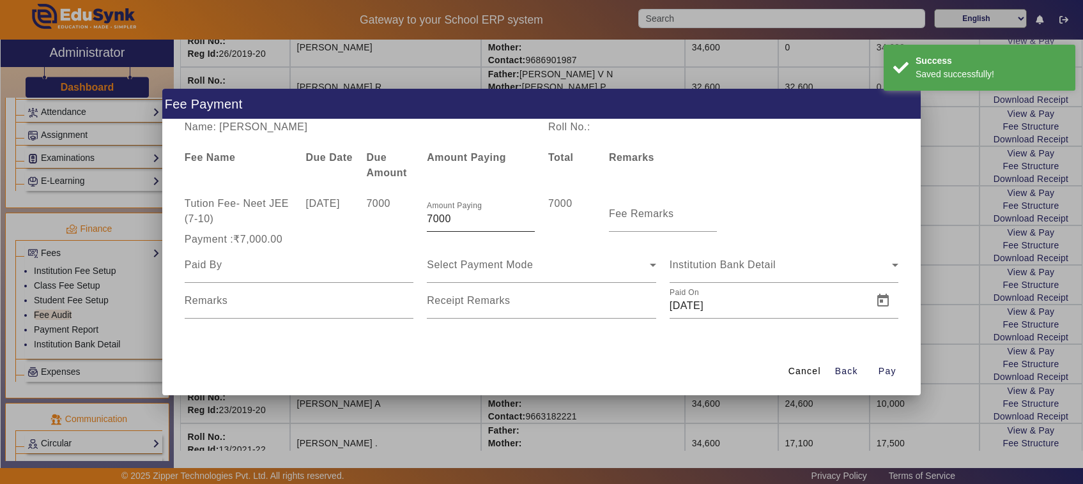
click at [484, 220] on input "7000" at bounding box center [481, 218] width 108 height 15
type input "7"
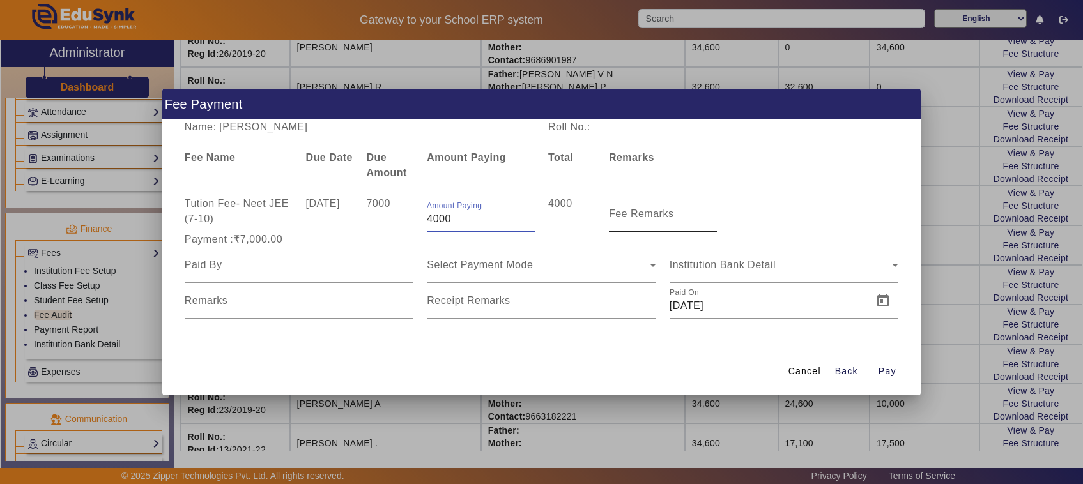
type input "4000"
click at [655, 217] on mat-label "Fee Remarks" at bounding box center [641, 213] width 65 height 11
click at [655, 217] on input "Fee Remarks" at bounding box center [663, 218] width 108 height 15
type input "1st payment"
click at [228, 264] on input at bounding box center [299, 264] width 229 height 15
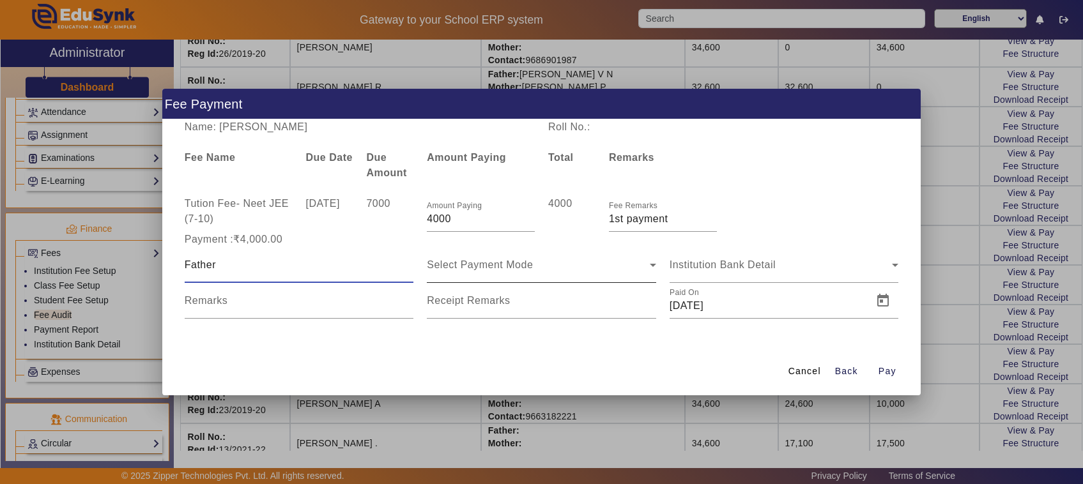
type input "Father"
click at [522, 264] on span "Select Payment Mode" at bounding box center [480, 264] width 106 height 11
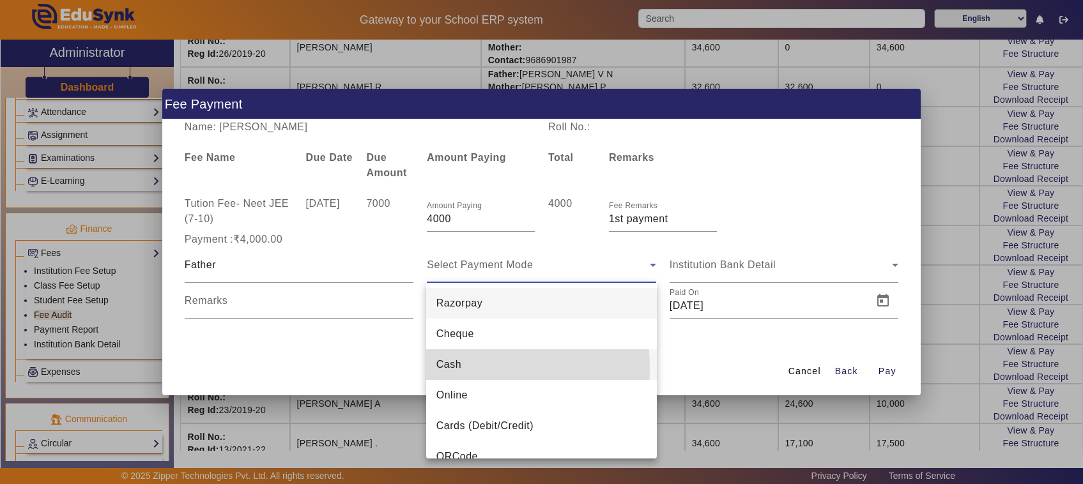
click at [450, 369] on span "Cash" at bounding box center [448, 364] width 25 height 15
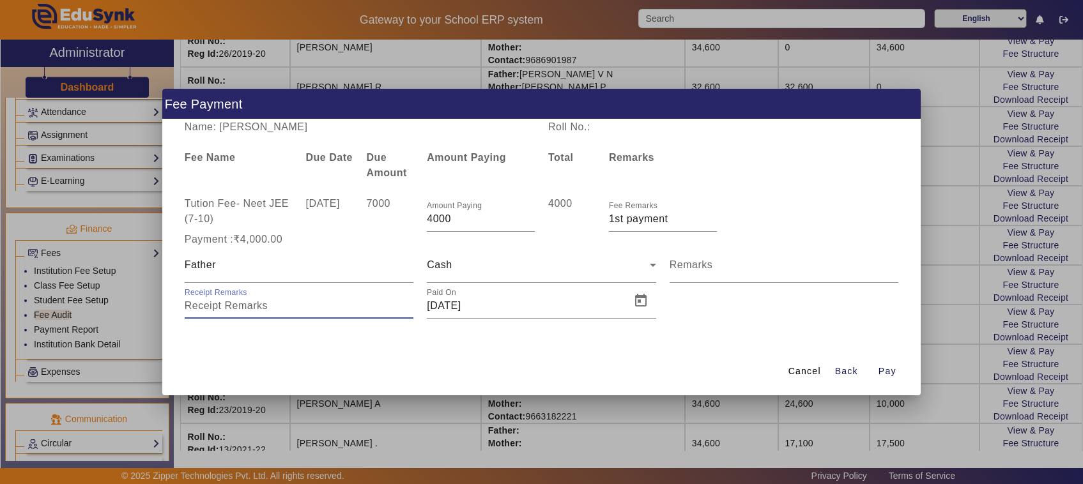
click at [230, 312] on input "Receipt Remarks" at bounding box center [299, 305] width 229 height 15
type input "10"
click at [645, 302] on span "Open calendar" at bounding box center [640, 301] width 31 height 31
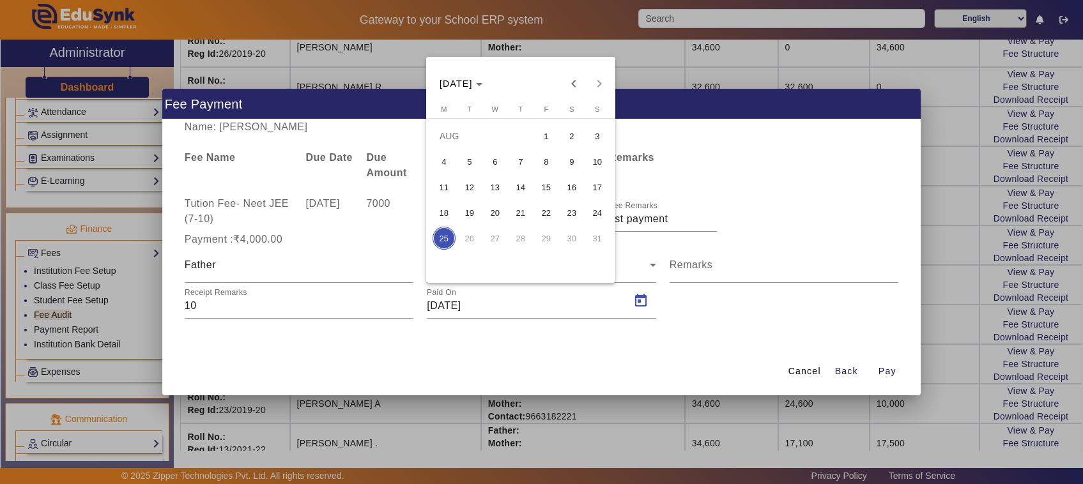
click at [576, 213] on span "23" at bounding box center [571, 212] width 23 height 23
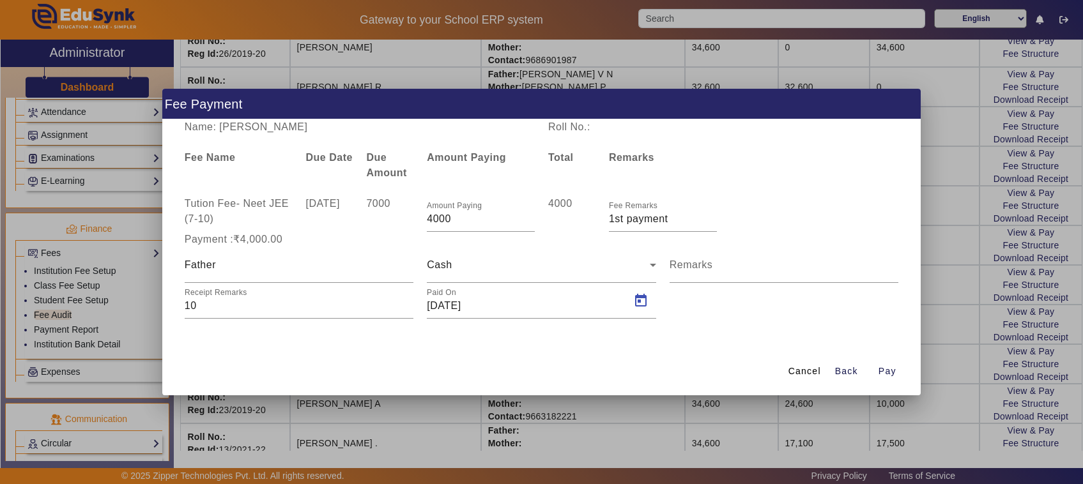
type input "[DATE]"
click at [889, 370] on span "Pay" at bounding box center [887, 371] width 18 height 13
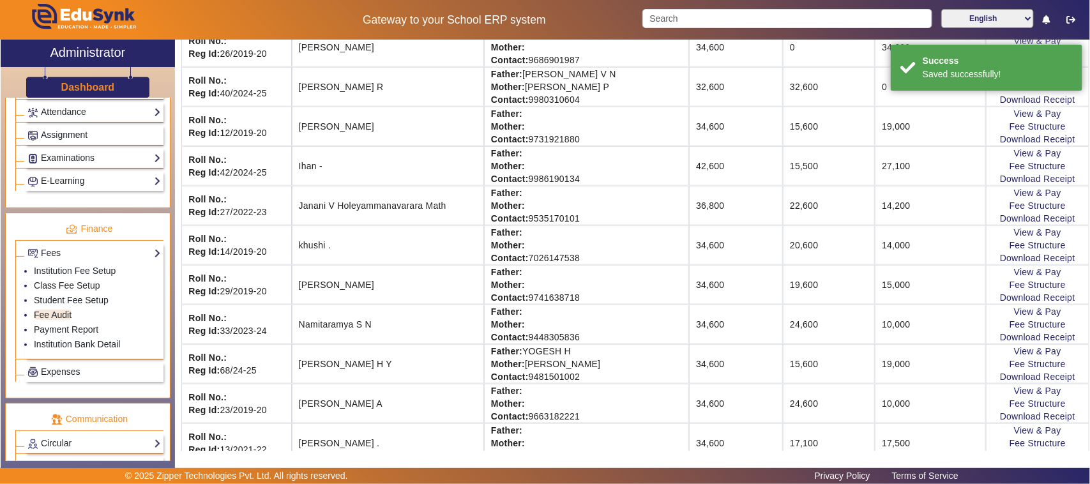
scroll to position [40, 0]
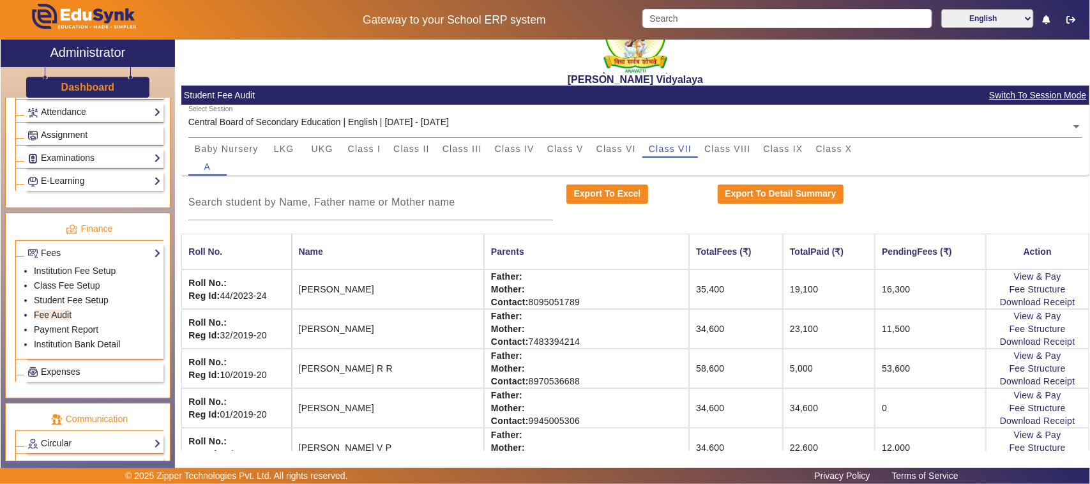
click at [80, 379] on link "Expenses" at bounding box center [93, 372] width 133 height 15
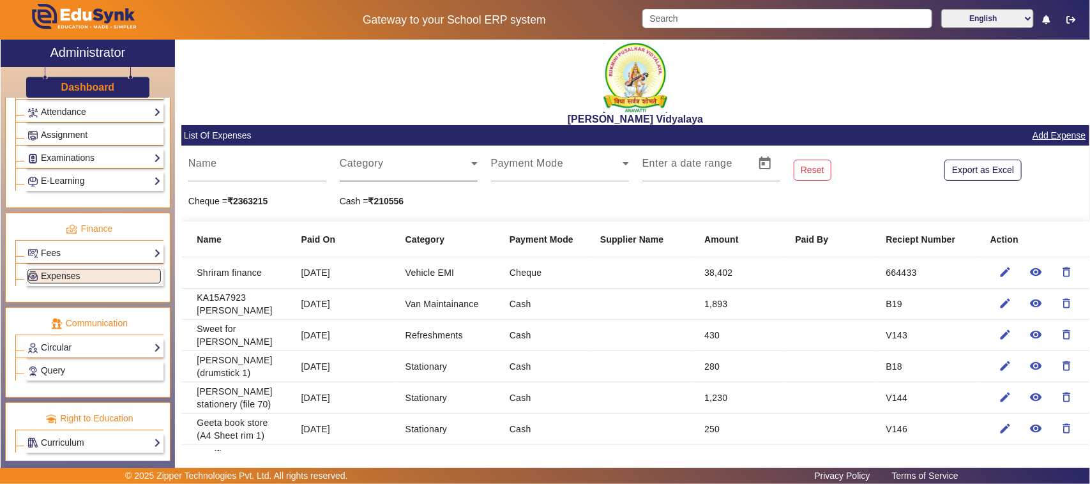
click at [369, 161] on span at bounding box center [406, 168] width 132 height 15
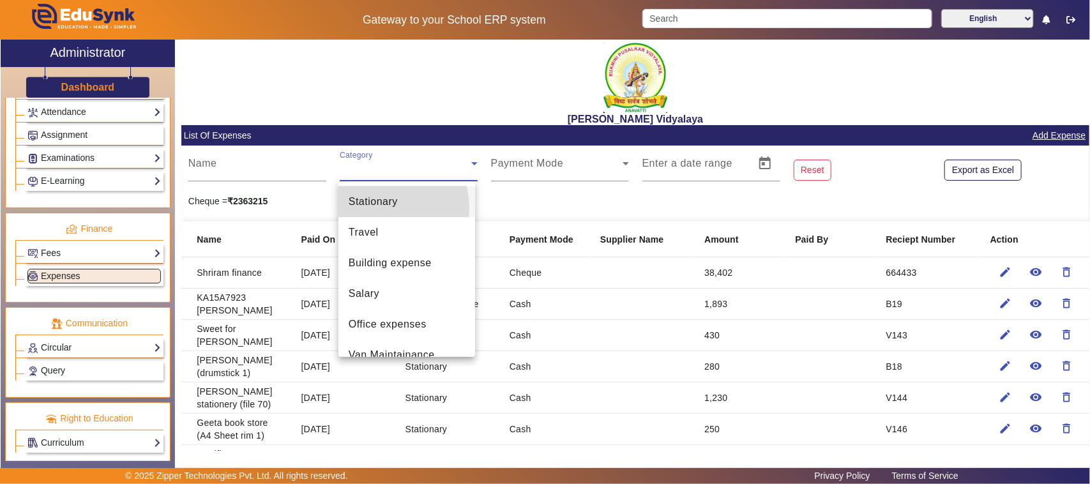
click at [376, 208] on span "Stationary" at bounding box center [373, 201] width 49 height 15
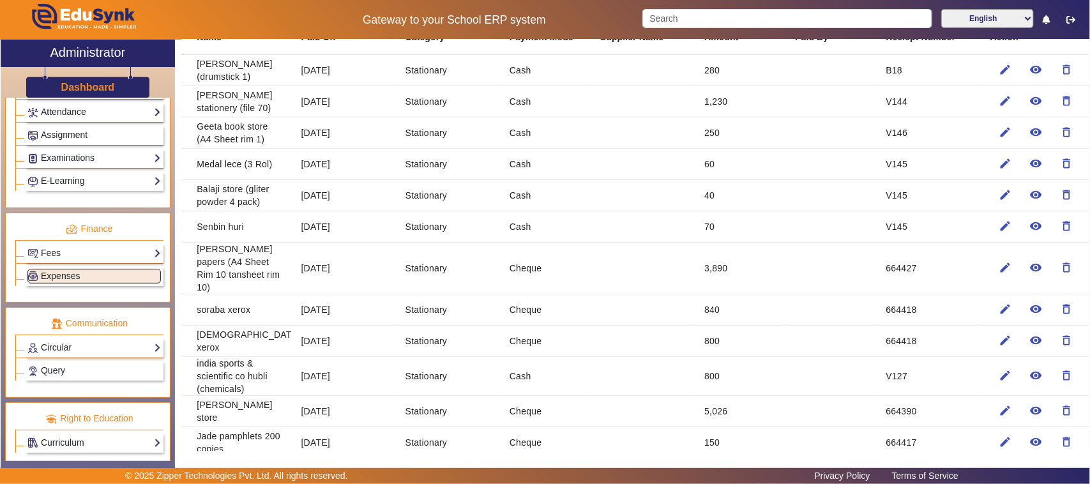
scroll to position [240, 0]
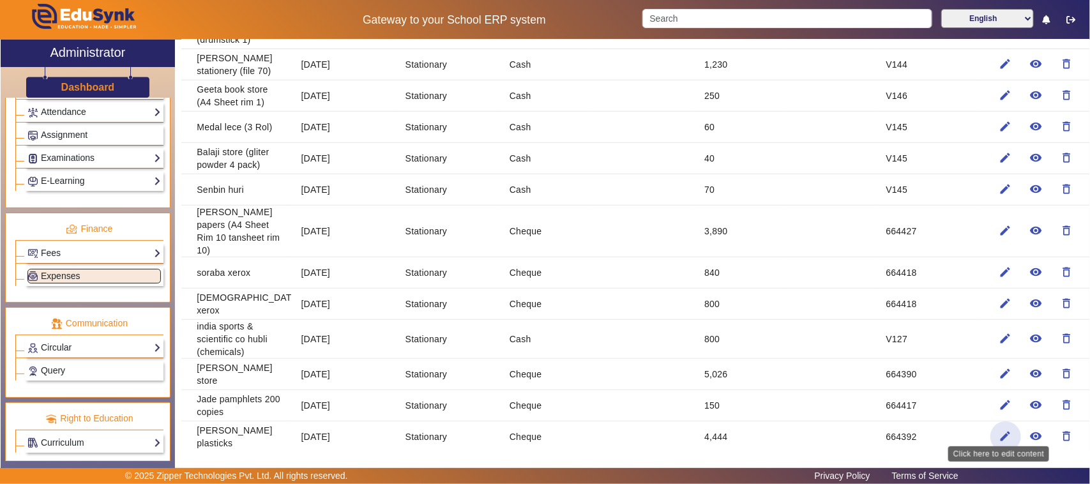
click at [1000, 430] on mat-icon "edit" at bounding box center [1006, 436] width 13 height 13
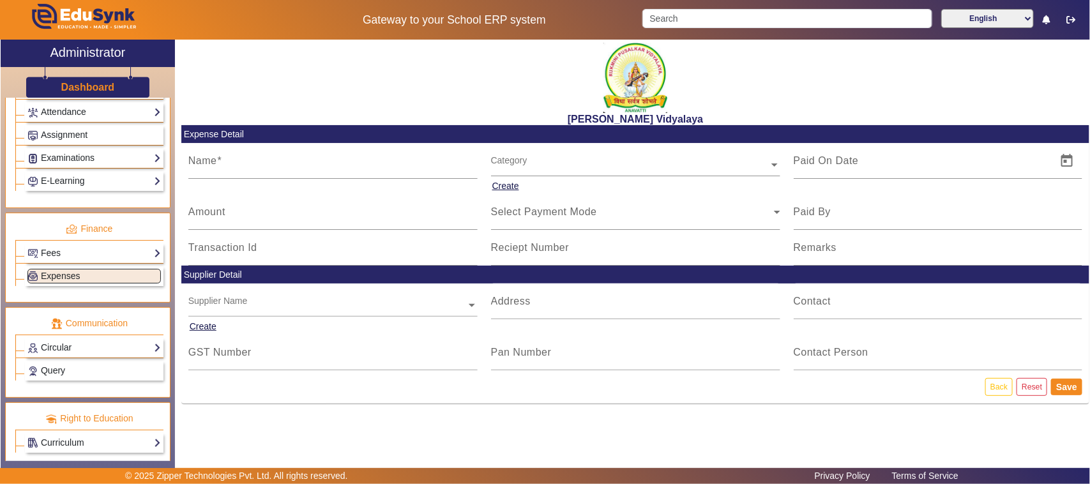
type input "[PERSON_NAME] plasticks"
type input "[DATE]"
type input "4444"
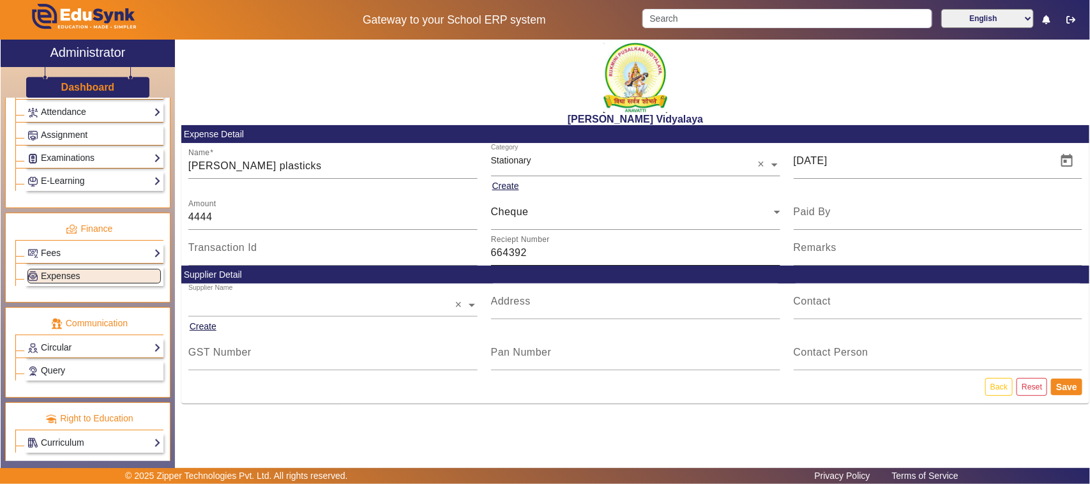
click at [535, 254] on input "664392" at bounding box center [635, 252] width 289 height 15
type input "6"
type input "664435"
click at [278, 165] on input "[PERSON_NAME] plasticks" at bounding box center [332, 165] width 289 height 15
type input "[PERSON_NAME] plasticks ([DATE])"
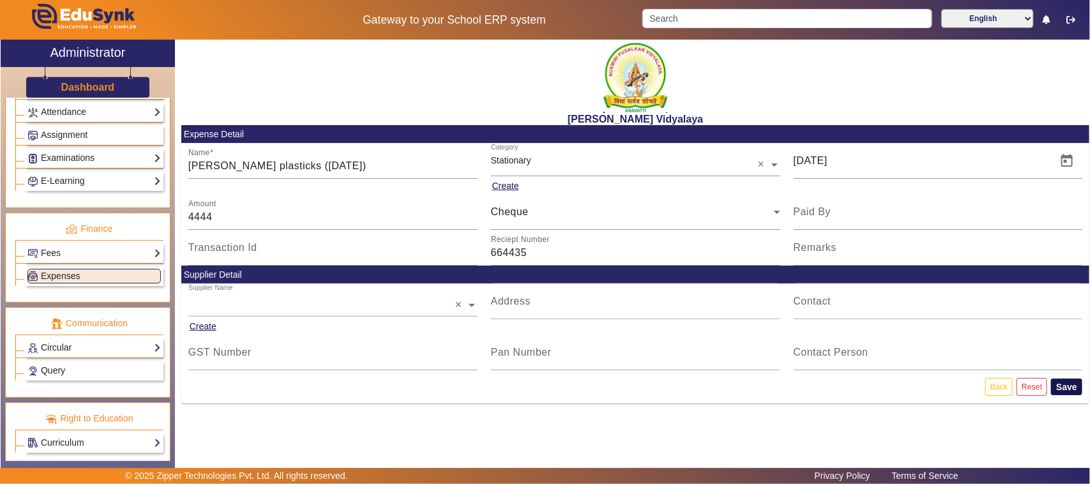
click at [1072, 387] on button "Save" at bounding box center [1066, 387] width 31 height 17
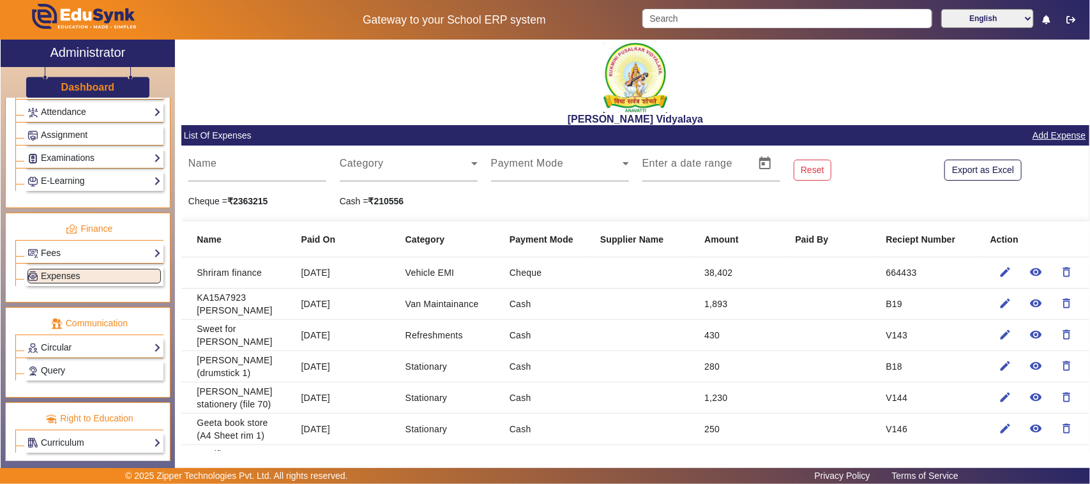
click at [1035, 132] on link "Add Expense" at bounding box center [1060, 136] width 56 height 16
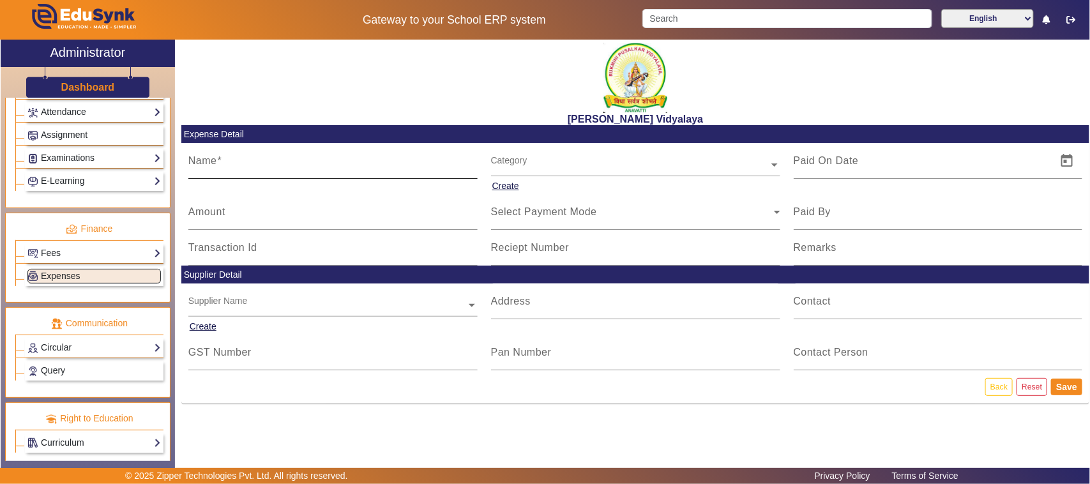
click at [233, 160] on input "Name" at bounding box center [332, 165] width 289 height 15
click at [234, 212] on input "Amount" at bounding box center [332, 217] width 289 height 15
click at [321, 166] on input "purohit plastics ([DATE])" at bounding box center [332, 165] width 289 height 15
type input "purohit plastics ([DATE])"
click at [236, 213] on input "Amount" at bounding box center [332, 217] width 289 height 15
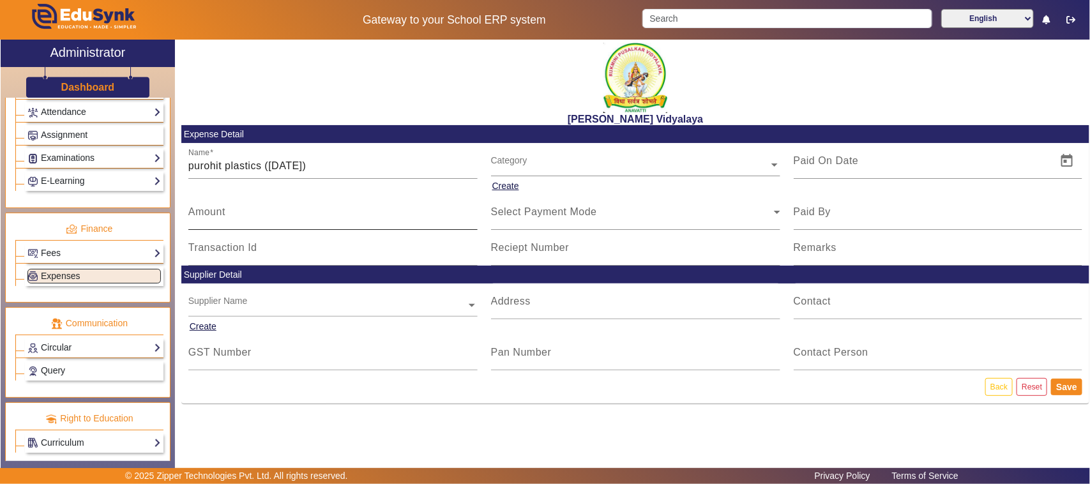
click at [231, 222] on input "Amount" at bounding box center [332, 217] width 289 height 15
type input "6009"
click at [512, 160] on input "text" at bounding box center [635, 164] width 289 height 13
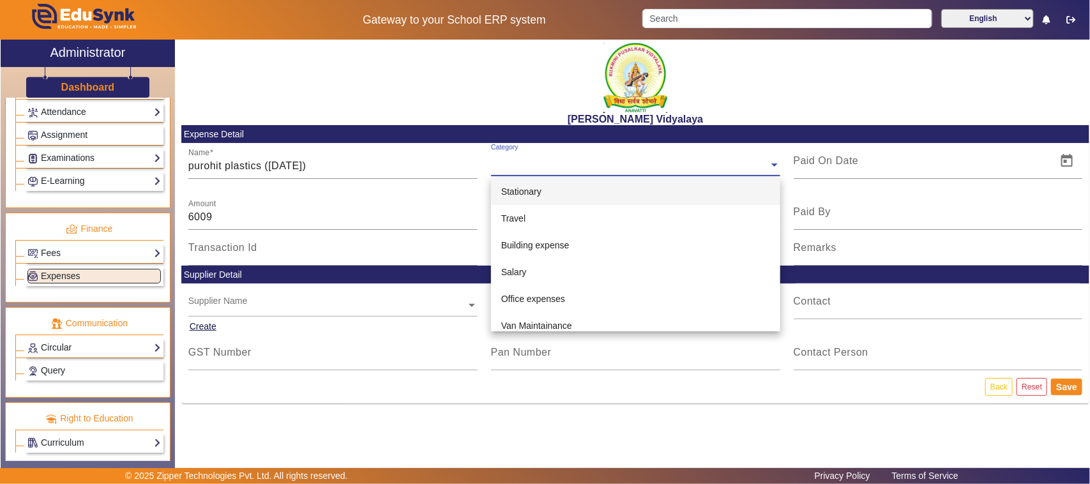
click at [530, 188] on span "Stationary" at bounding box center [521, 192] width 40 height 10
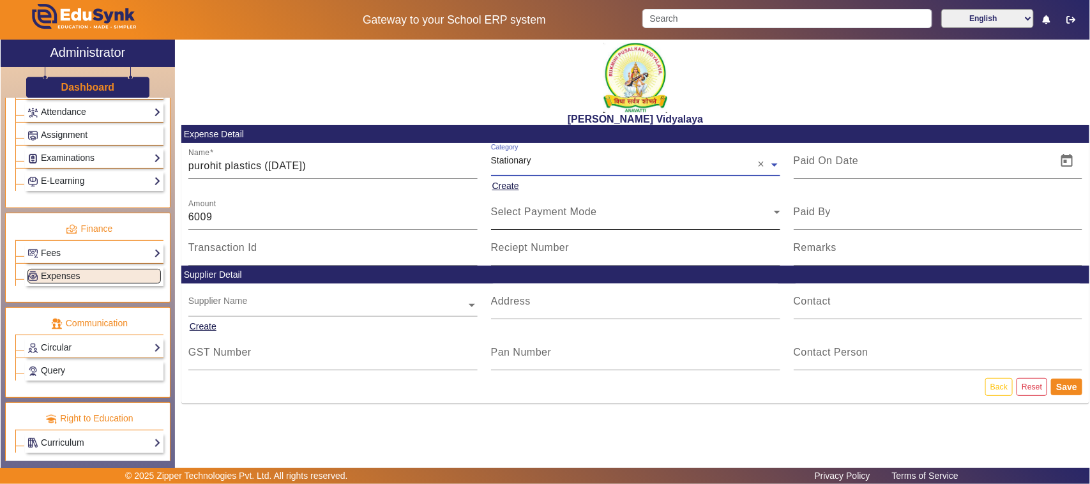
click at [521, 215] on span "Select Payment Mode" at bounding box center [544, 211] width 106 height 11
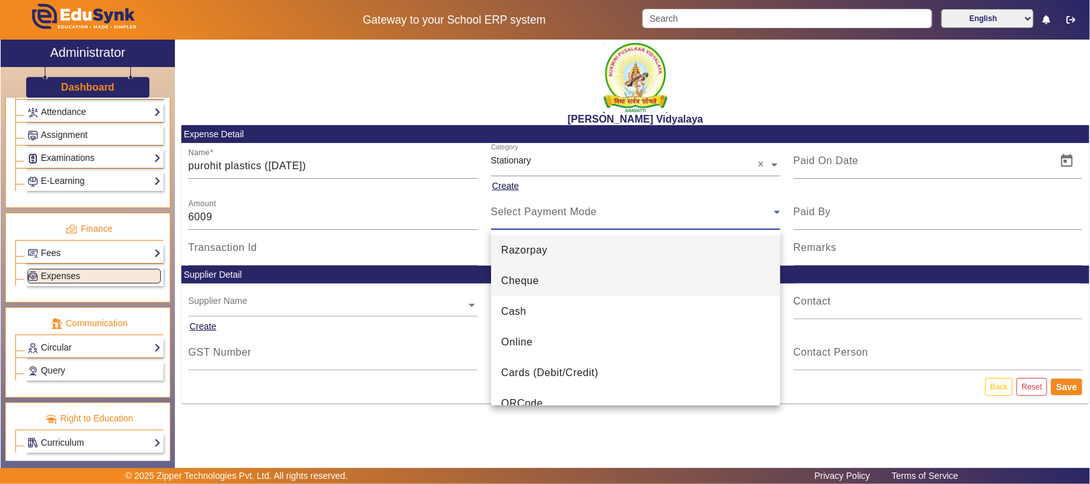
click at [519, 283] on span "Cheque" at bounding box center [520, 280] width 38 height 15
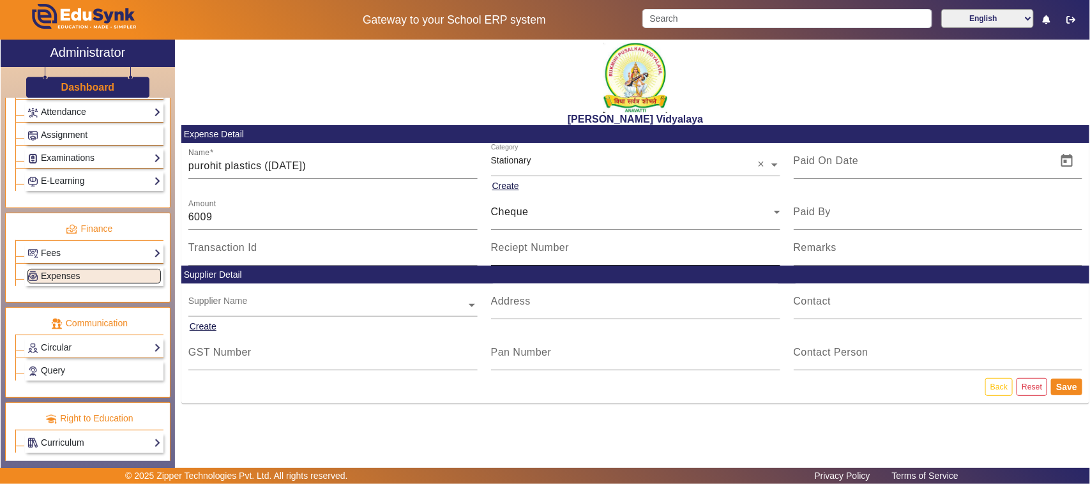
click at [529, 253] on mat-label "Reciept Number" at bounding box center [530, 247] width 79 height 11
click at [529, 253] on input "Reciept Number" at bounding box center [635, 252] width 289 height 15
type input "664435"
click at [1069, 156] on span "Open calendar" at bounding box center [1067, 161] width 31 height 31
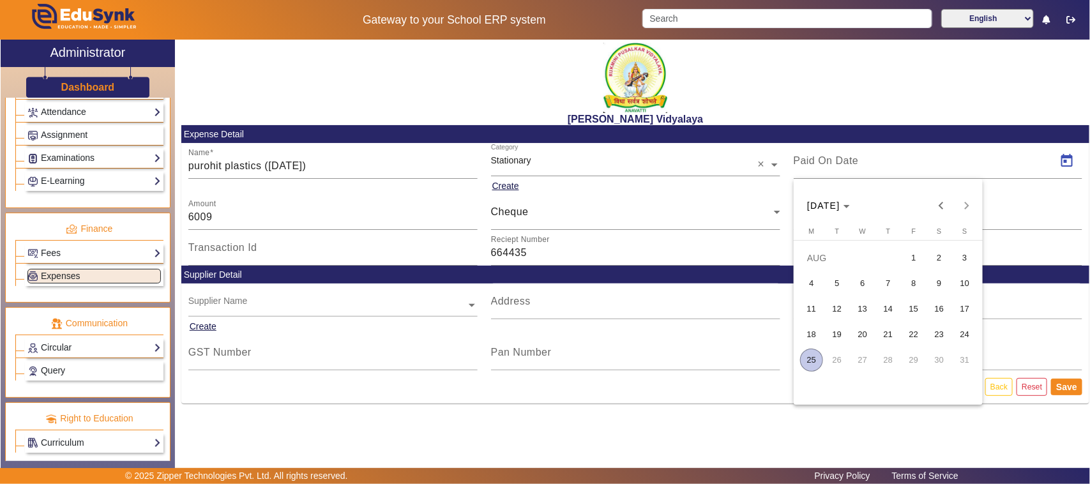
click at [814, 362] on span "25" at bounding box center [811, 360] width 23 height 23
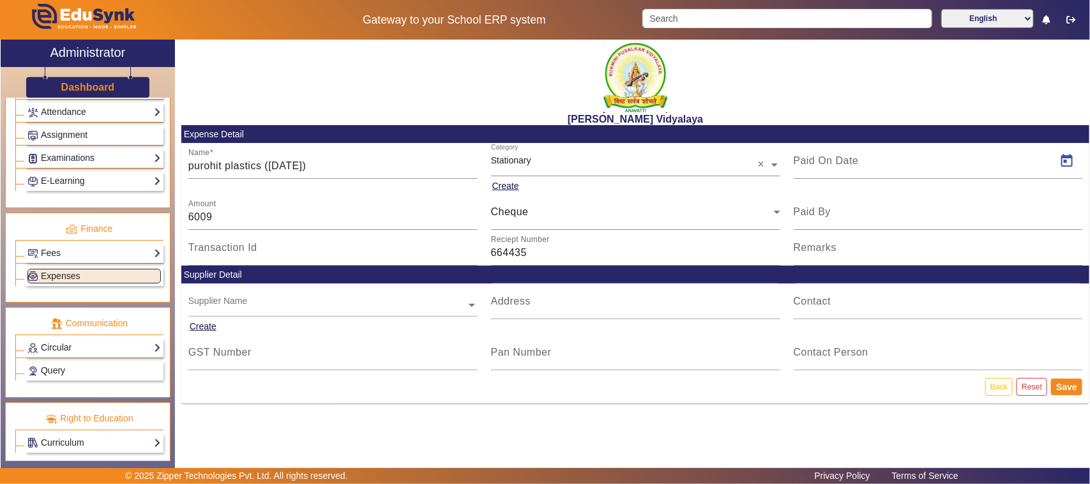
type input "[DATE]"
click at [1071, 385] on button "Save" at bounding box center [1066, 387] width 31 height 17
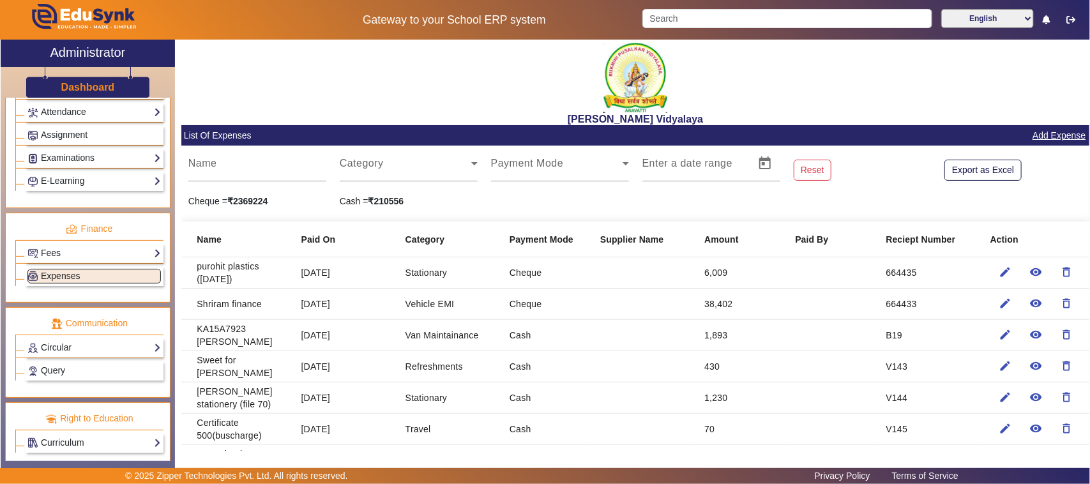
click at [1045, 135] on link "Add Expense" at bounding box center [1060, 136] width 56 height 16
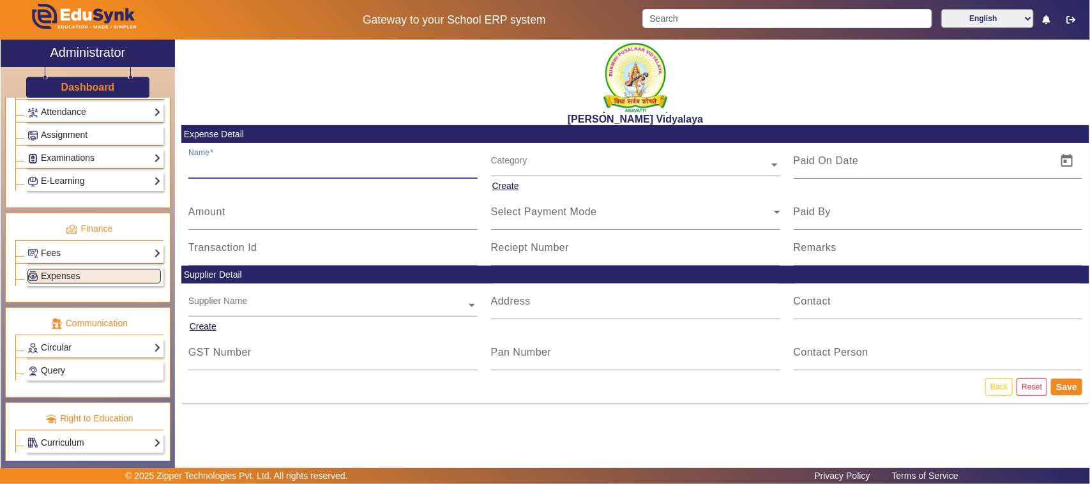
click at [204, 170] on input "Name" at bounding box center [332, 165] width 289 height 15
type input "purohit plastics ([DATE])"
click at [218, 214] on mat-label "Amount" at bounding box center [206, 211] width 37 height 11
click at [218, 214] on input "Amount" at bounding box center [332, 217] width 289 height 15
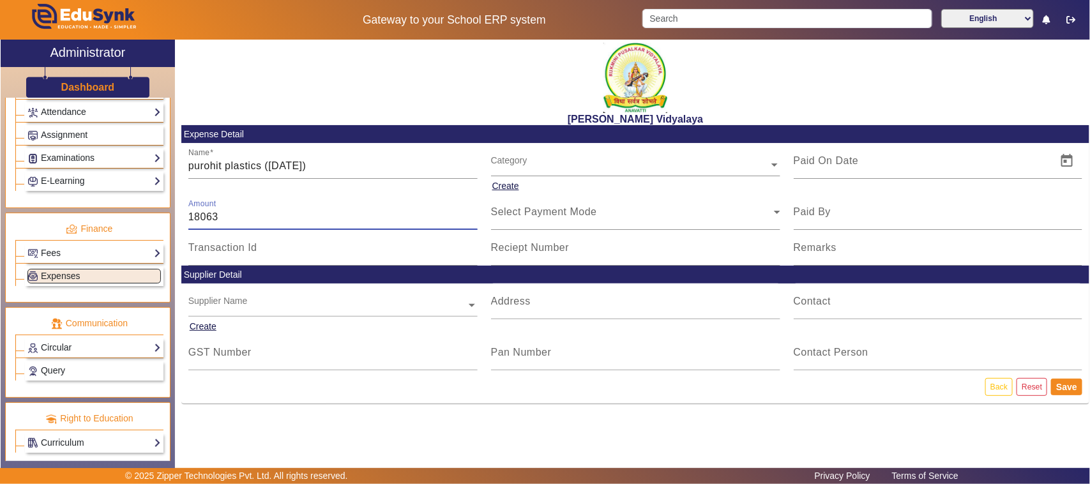
type input "18063"
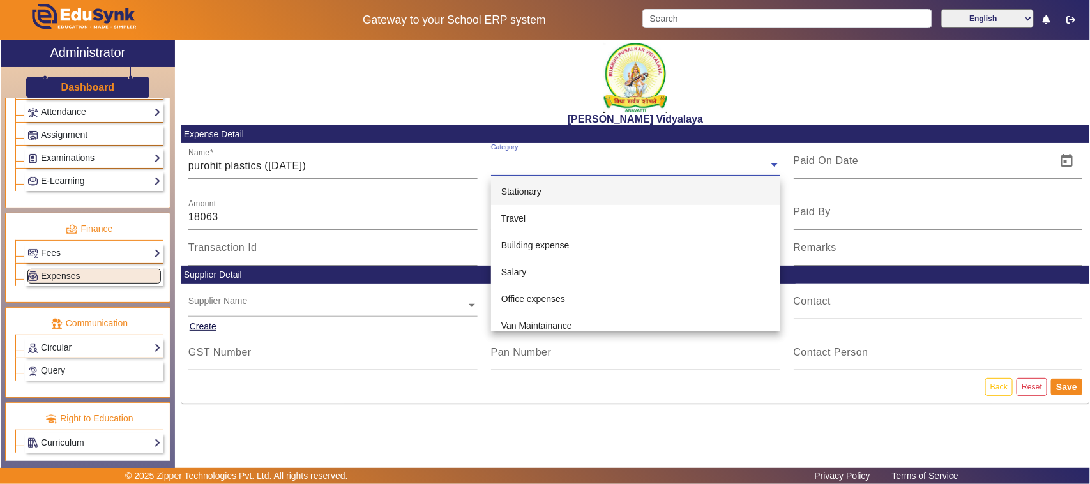
click at [531, 164] on input "text" at bounding box center [635, 164] width 289 height 13
click at [515, 193] on span "Stationary" at bounding box center [521, 192] width 40 height 10
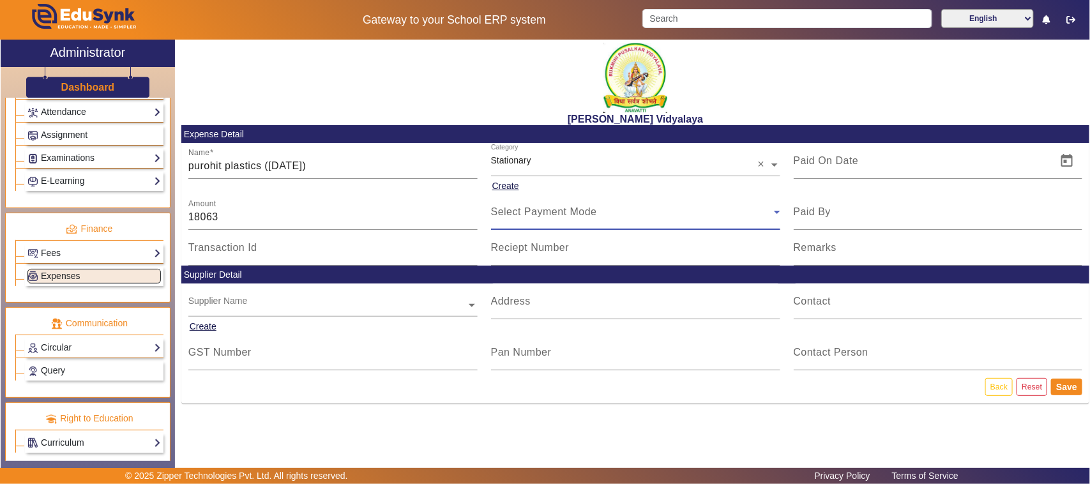
click at [517, 217] on span "Select Payment Mode" at bounding box center [544, 211] width 106 height 11
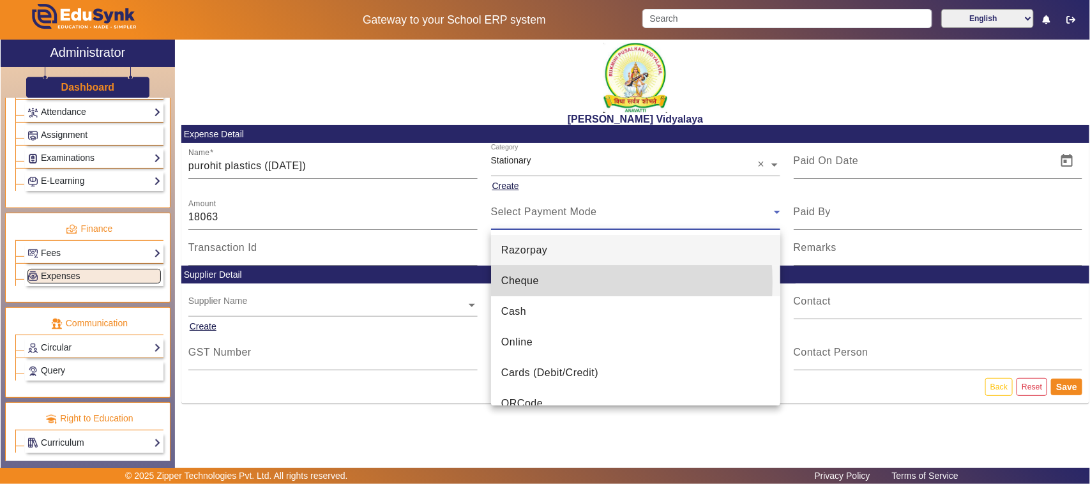
click at [527, 282] on span "Cheque" at bounding box center [520, 280] width 38 height 15
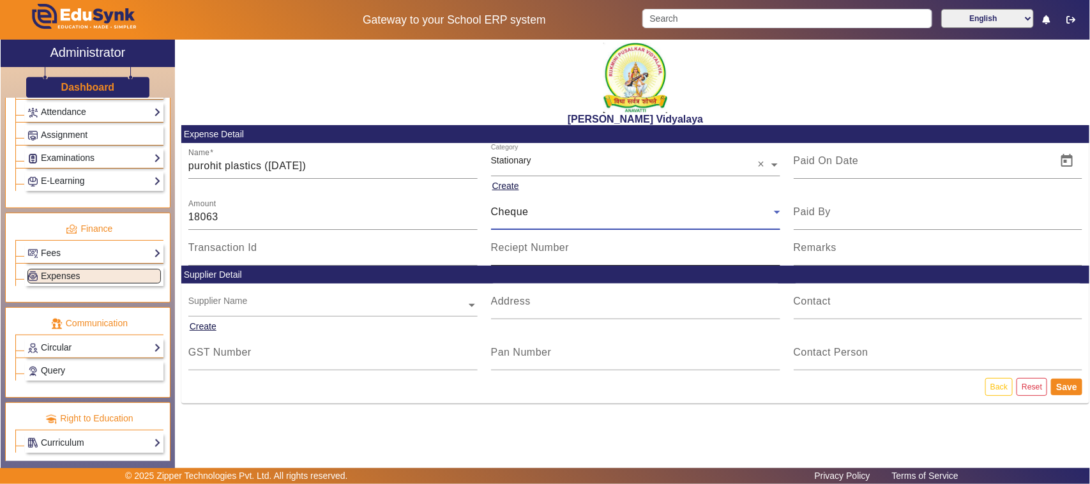
click at [528, 253] on mat-label "Reciept Number" at bounding box center [530, 247] width 79 height 11
click at [528, 254] on input "Reciept Number" at bounding box center [635, 252] width 289 height 15
type input "664437"
click at [1069, 160] on span "Open calendar" at bounding box center [1067, 161] width 31 height 31
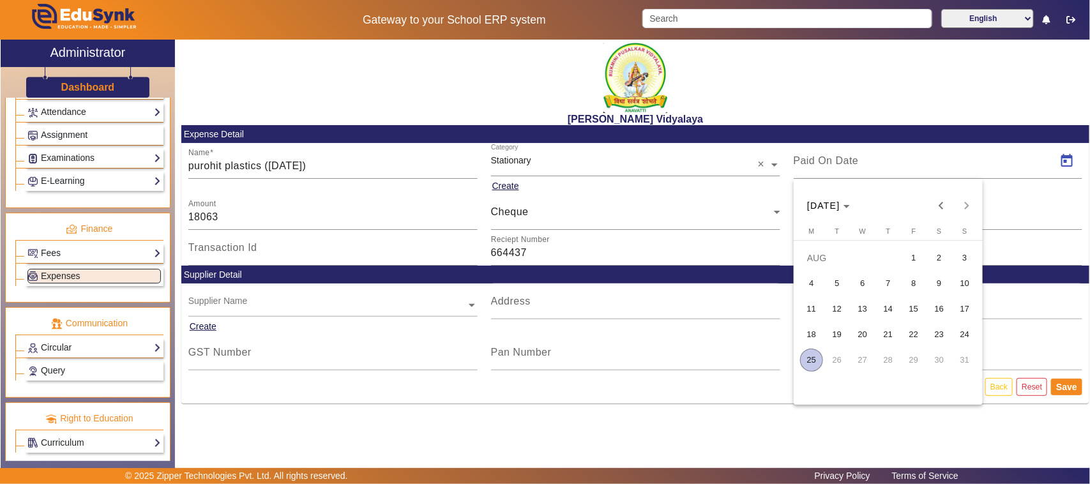
click at [805, 362] on span "25" at bounding box center [811, 360] width 23 height 23
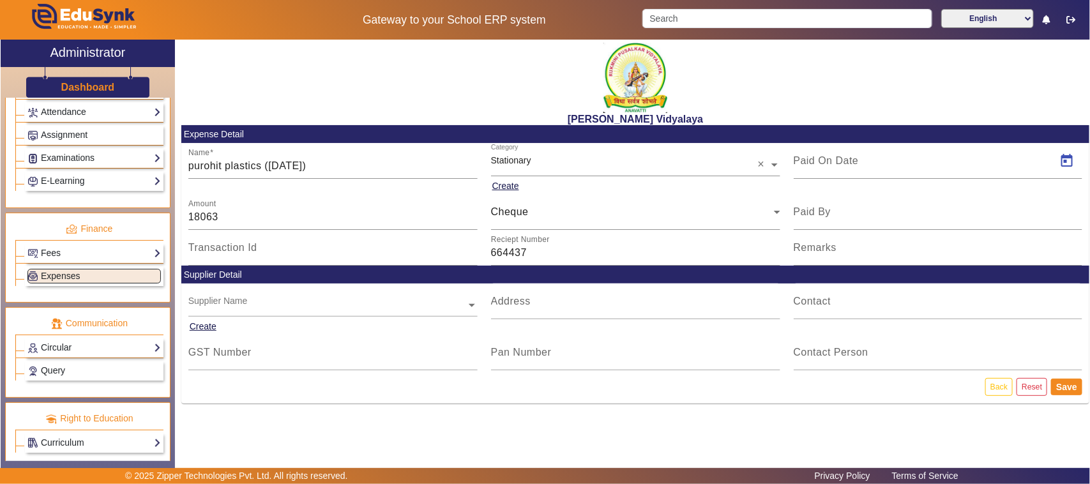
type input "[DATE]"
click at [1070, 387] on button "Save" at bounding box center [1066, 387] width 31 height 17
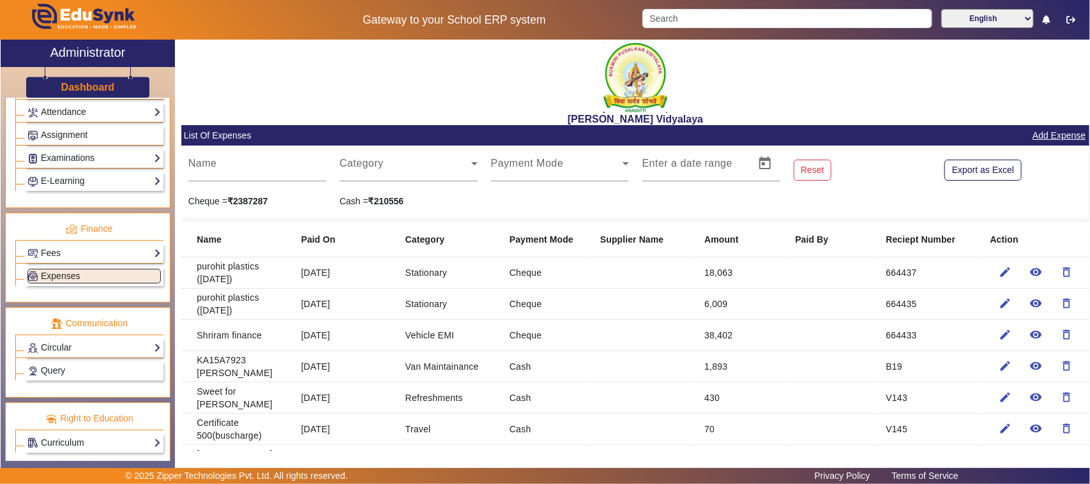
drag, startPoint x: 604, startPoint y: 219, endPoint x: 595, endPoint y: 228, distance: 12.6
click at [595, 326] on mat-cell at bounding box center [642, 335] width 104 height 31
drag, startPoint x: 567, startPoint y: 240, endPoint x: 556, endPoint y: 240, distance: 10.9
click at [556, 240] on b "Payment Mode" at bounding box center [542, 240] width 64 height 14
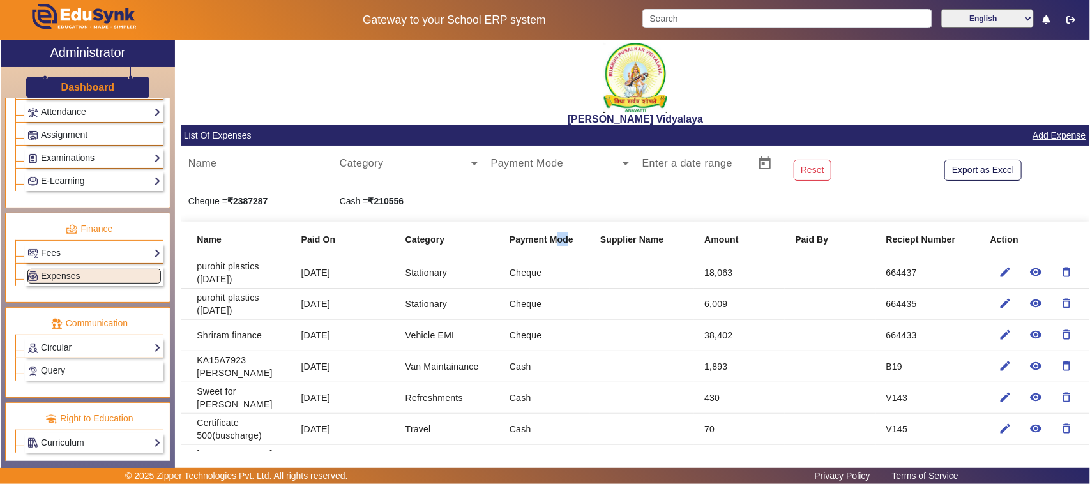
click at [556, 240] on b "Payment Mode" at bounding box center [542, 240] width 64 height 14
